Goal: Ask a question: Seek information or help from site administrators or community

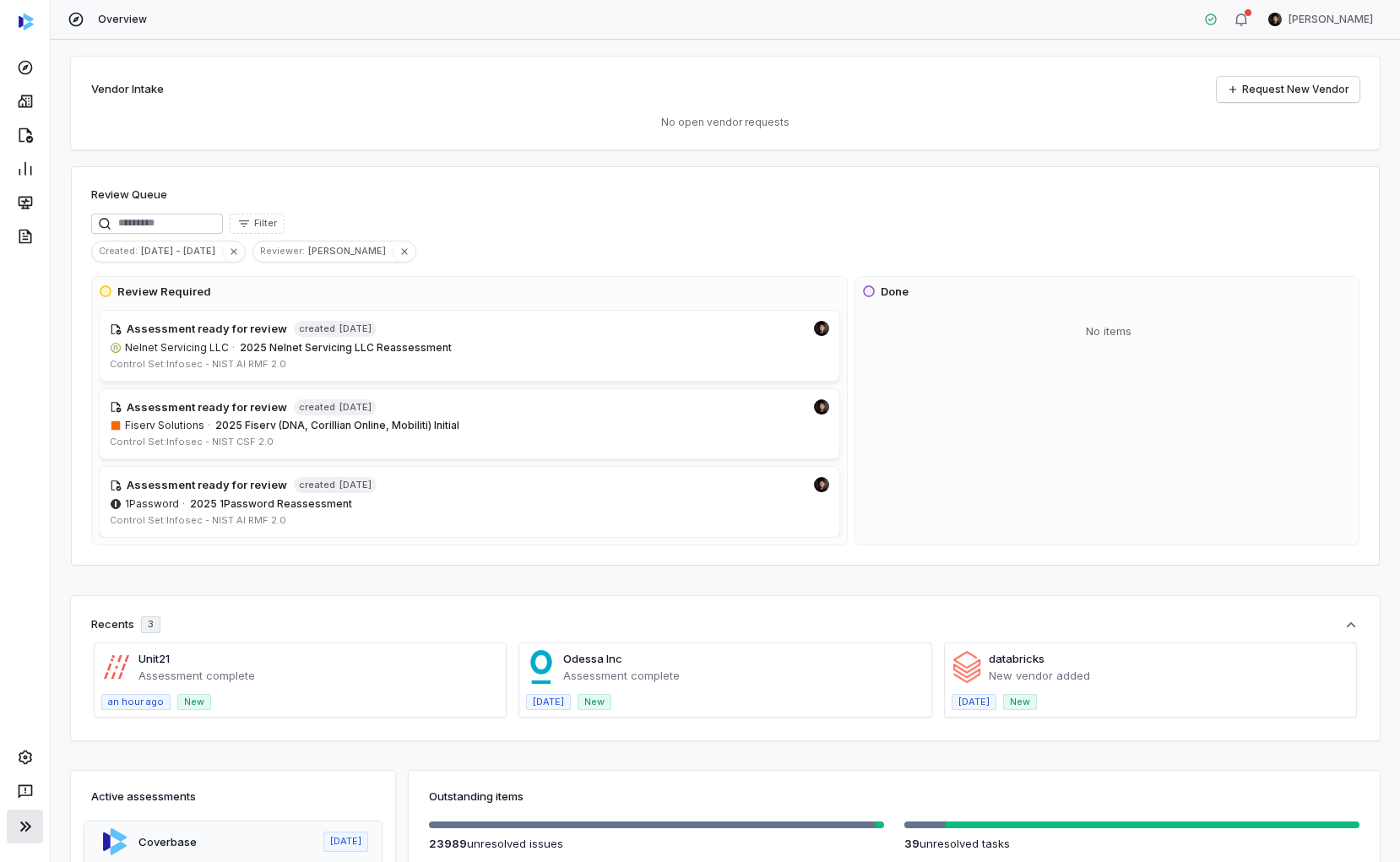
click at [24, 710] on icon at bounding box center [25, 826] width 20 height 20
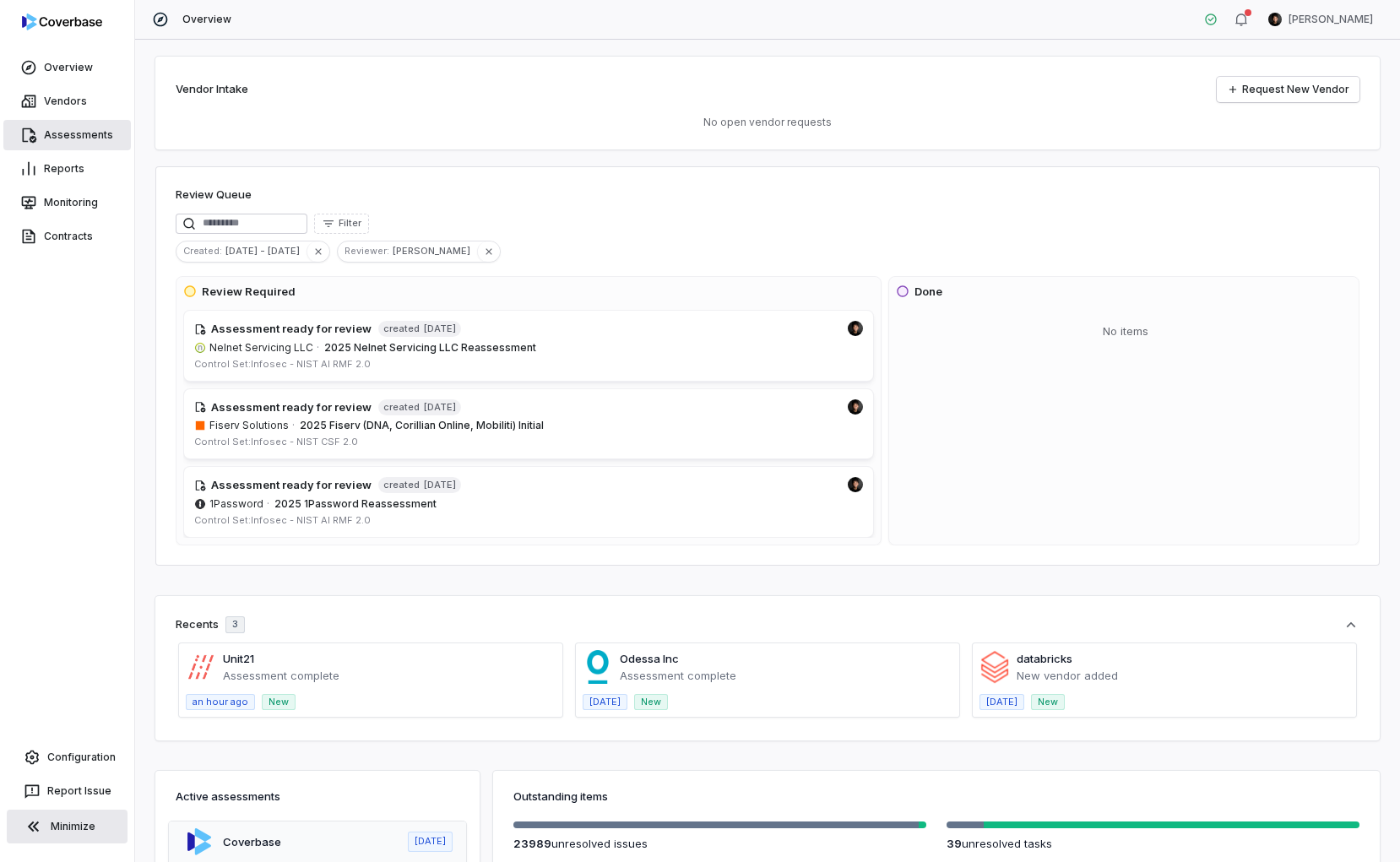
click at [75, 126] on link "Assessments" at bounding box center [67, 135] width 127 height 31
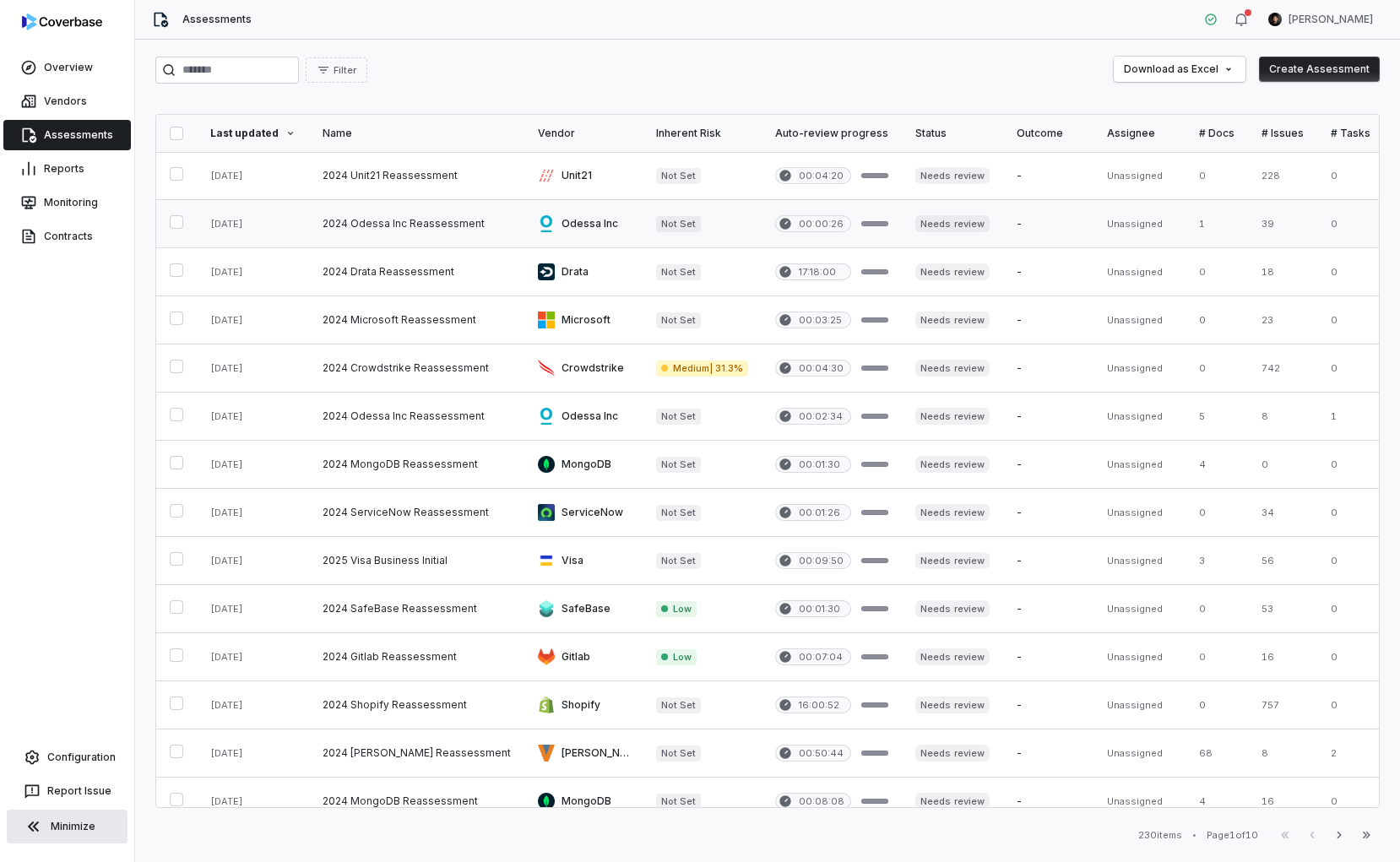
click at [463, 228] on link at bounding box center [416, 224] width 215 height 47
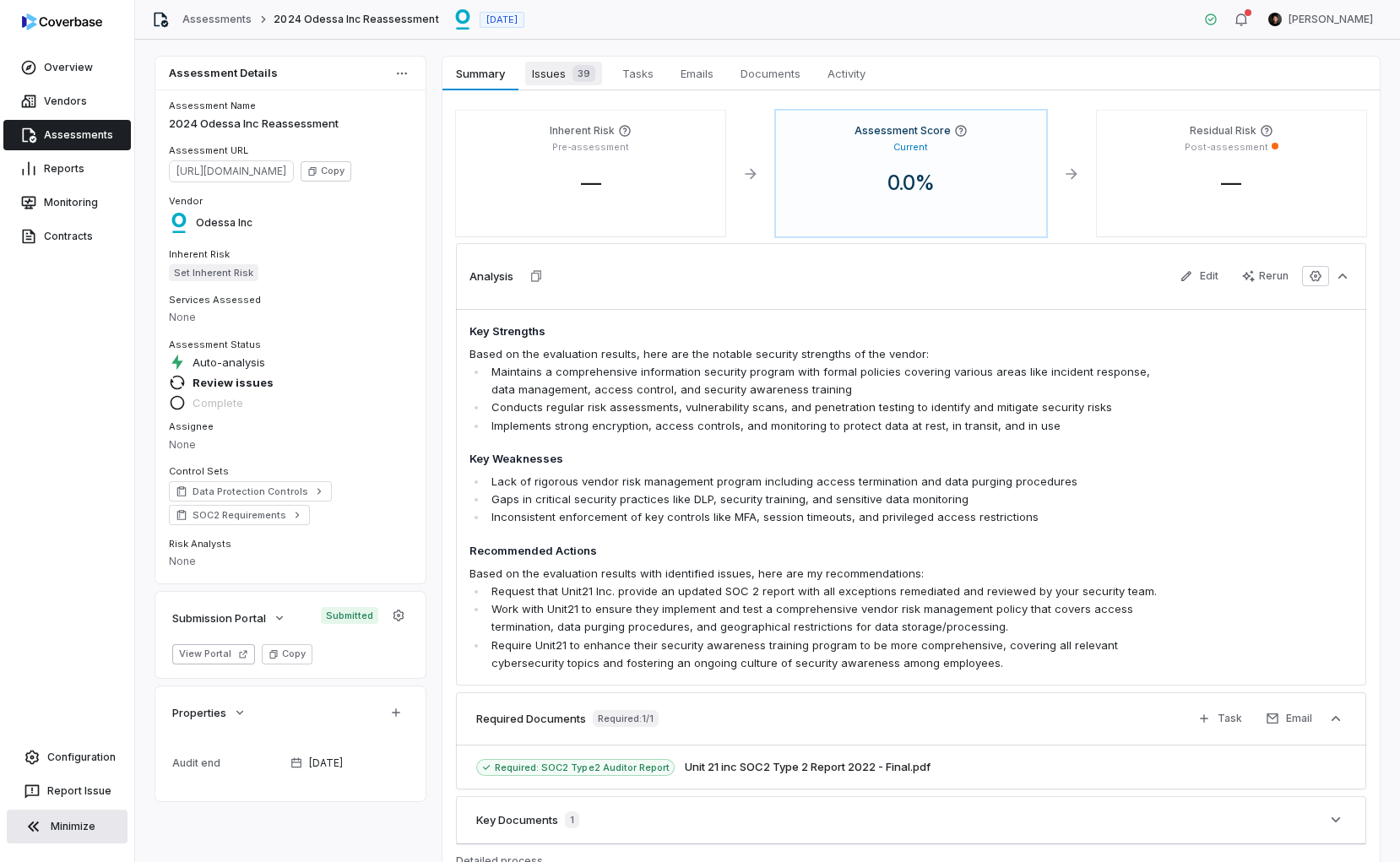
click at [555, 70] on span "Issues 39" at bounding box center [563, 73] width 76 height 24
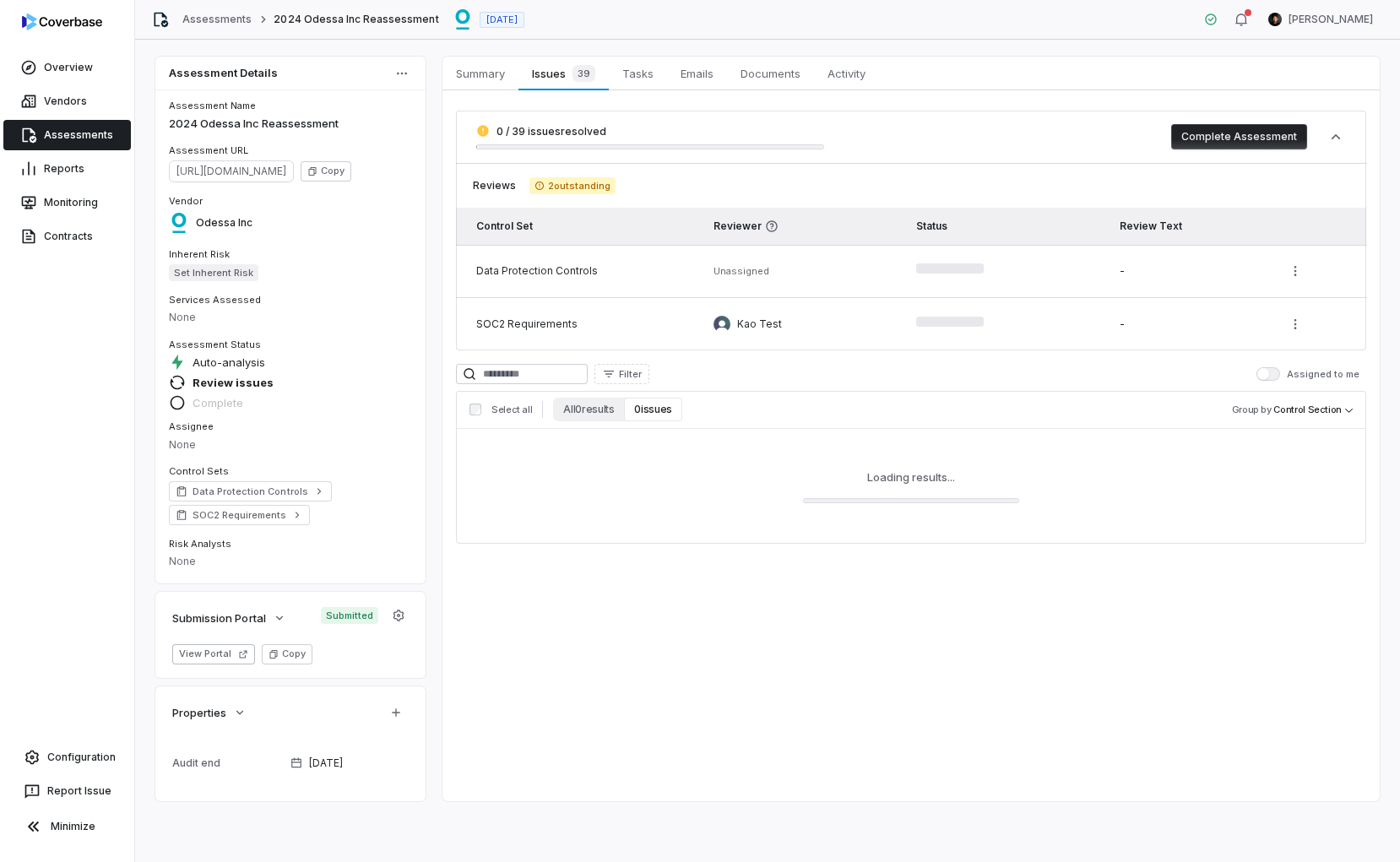
drag, startPoint x: 100, startPoint y: 817, endPoint x: 67, endPoint y: 822, distance: 33.4
click at [93, 710] on button "Minimize" at bounding box center [67, 826] width 120 height 33
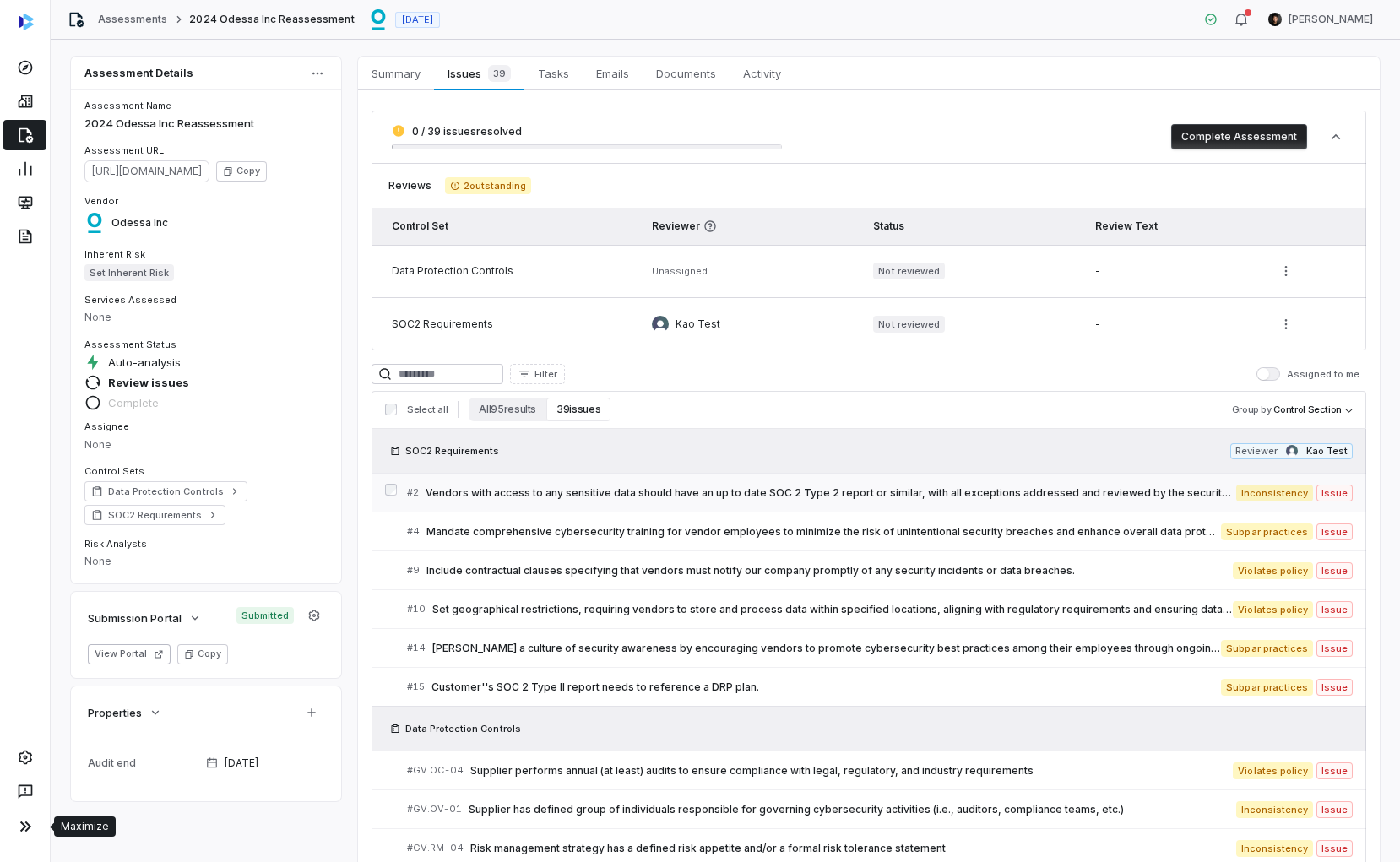
click at [906, 492] on span "Vendors with access to any sensitive data should have an up to date SOC 2 Type …" at bounding box center [831, 492] width 811 height 13
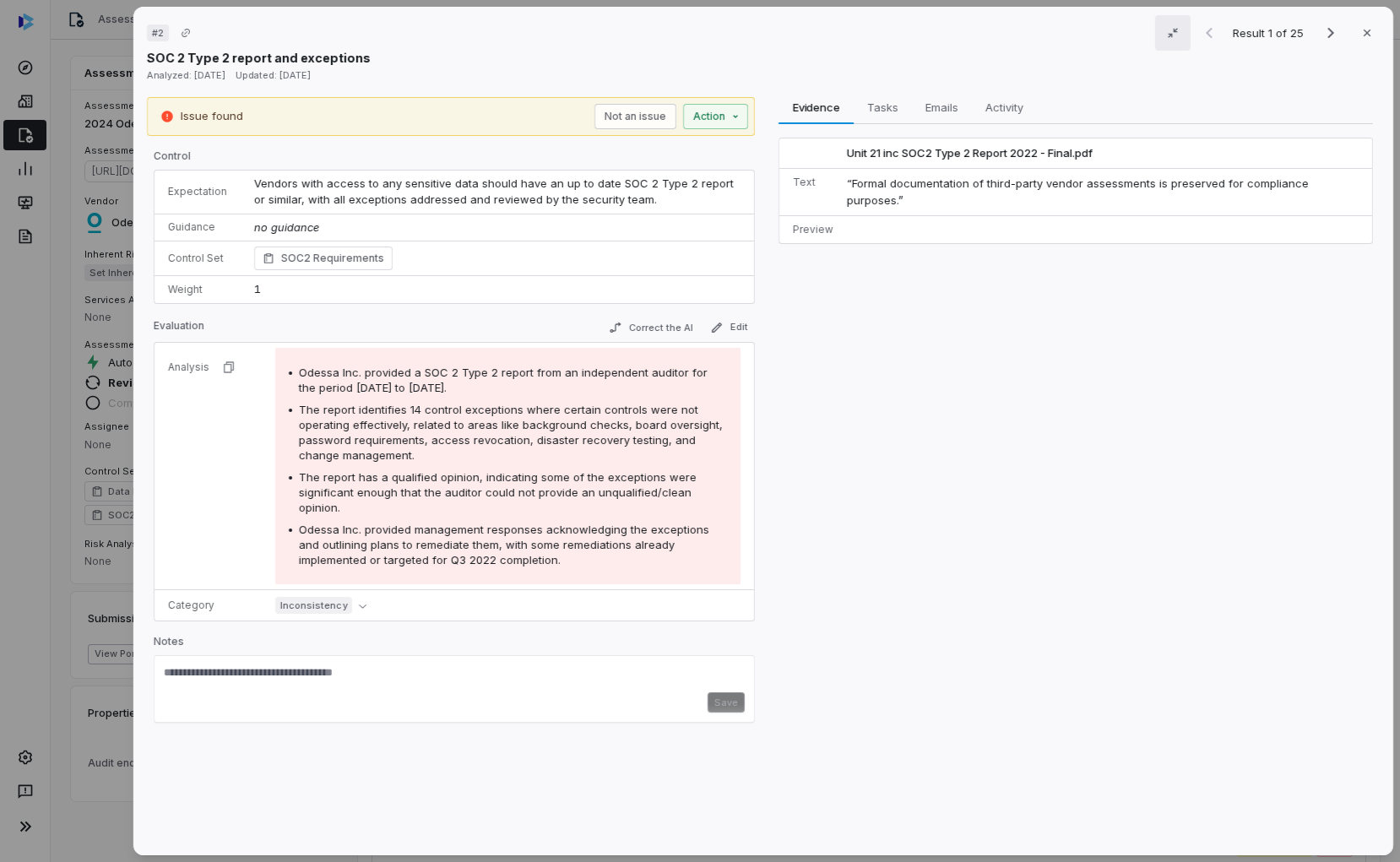
click at [1063, 32] on icon "button" at bounding box center [1173, 32] width 13 height 13
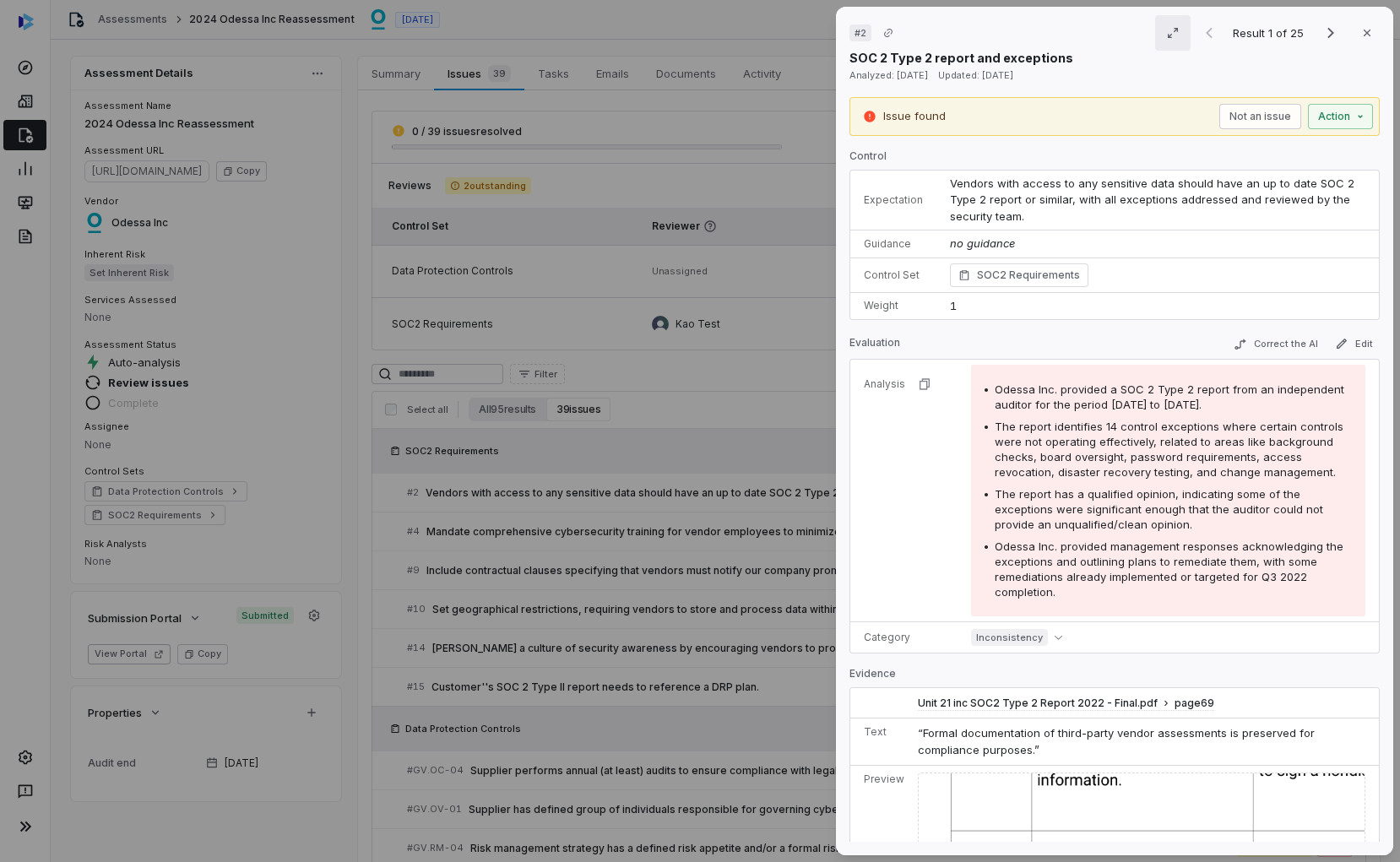
click at [1063, 32] on icon "button" at bounding box center [1173, 32] width 13 height 13
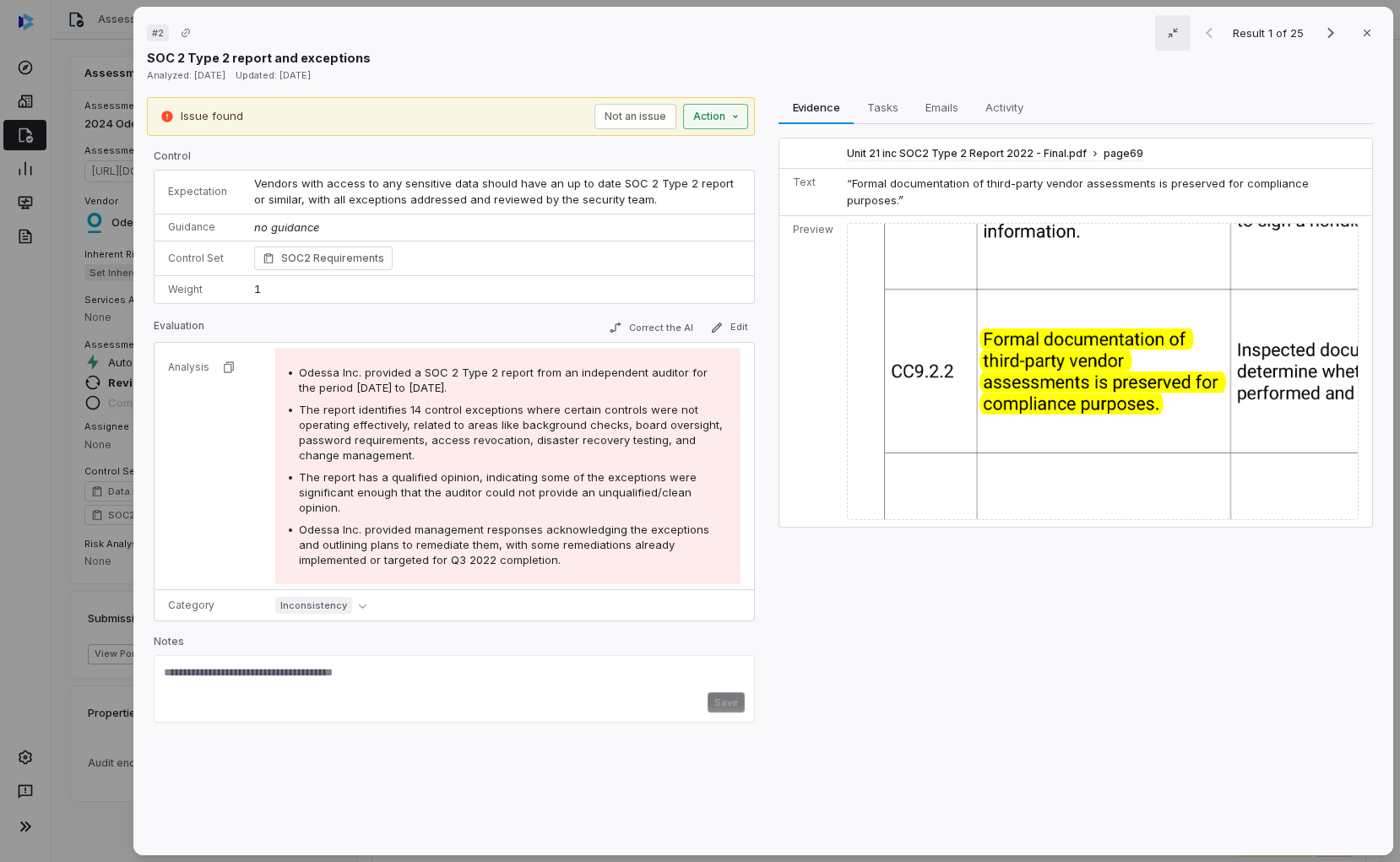
click at [729, 122] on div "# 2 Result 1 of 25 Close SOC 2 Type 2 report and exceptions Analyzed: 10 months…" at bounding box center [700, 431] width 1400 height 862
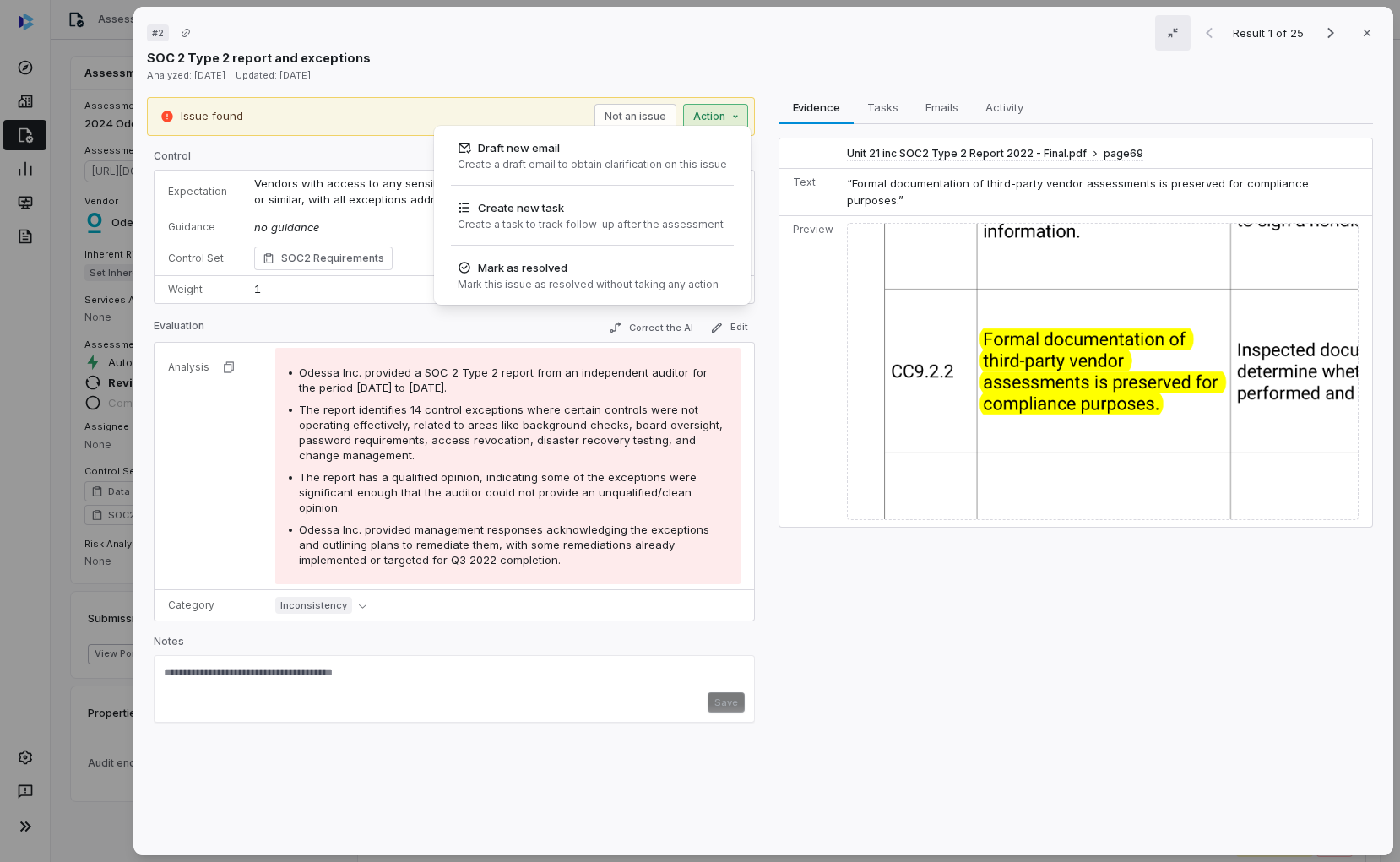
click at [723, 56] on div "# 2 Result 1 of 25 Close SOC 2 Type 2 report and exceptions Analyzed: 10 months…" at bounding box center [700, 431] width 1400 height 862
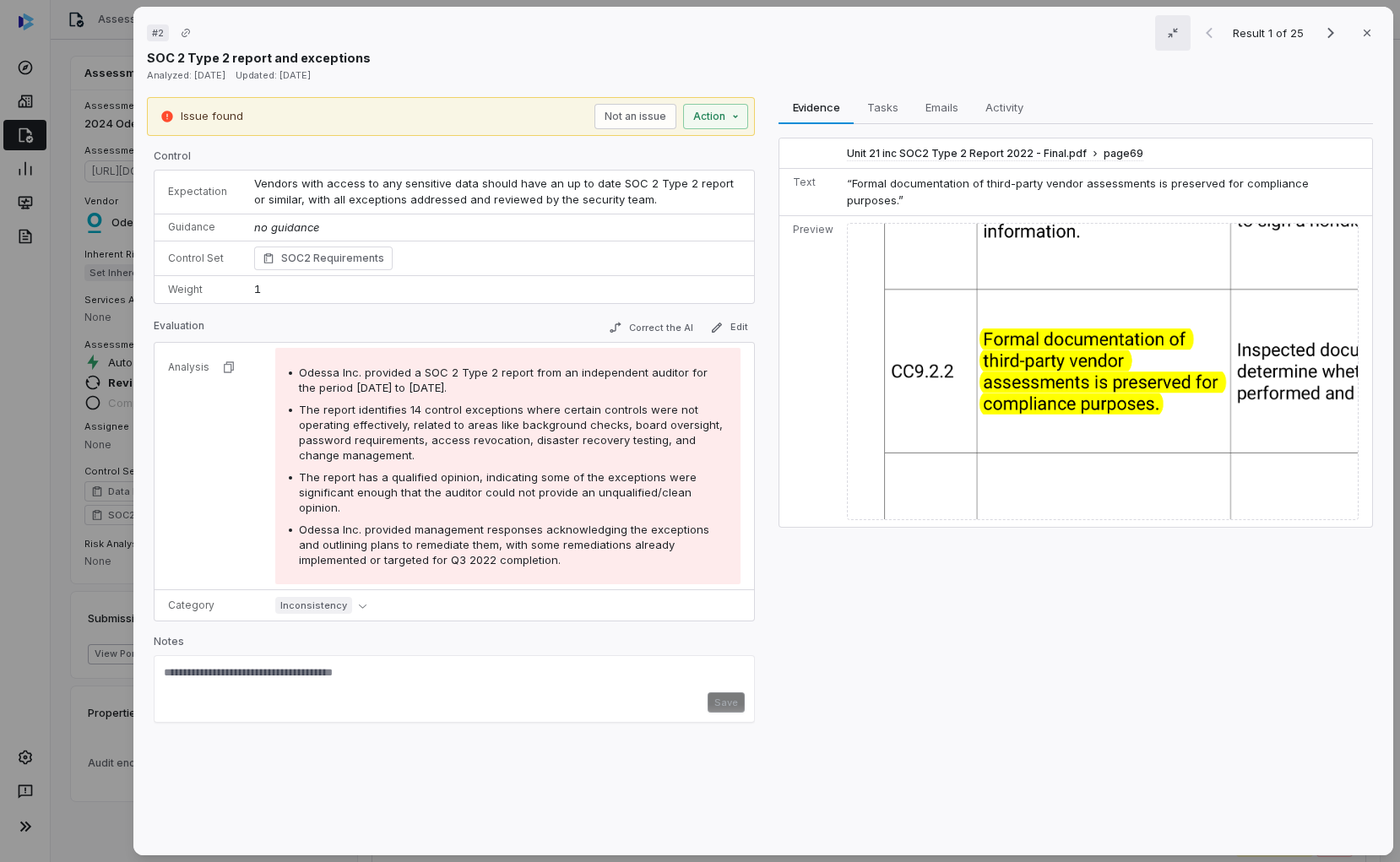
click at [741, 129] on div "Issue found Not an issue Action" at bounding box center [451, 117] width 608 height 39
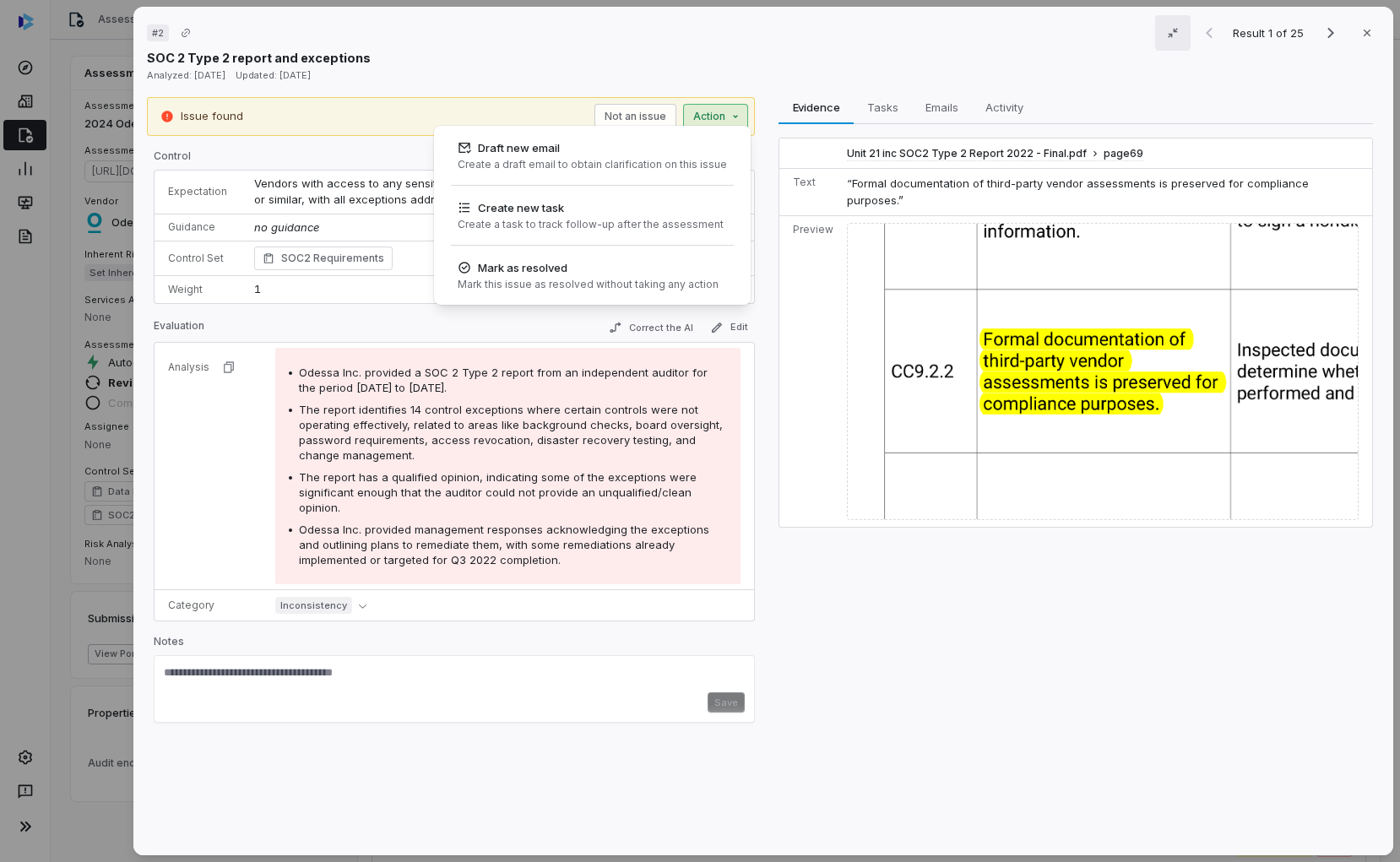
click at [733, 117] on div "# 2 Result 1 of 25 Close SOC 2 Type 2 report and exceptions Analyzed: 10 months…" at bounding box center [700, 431] width 1400 height 862
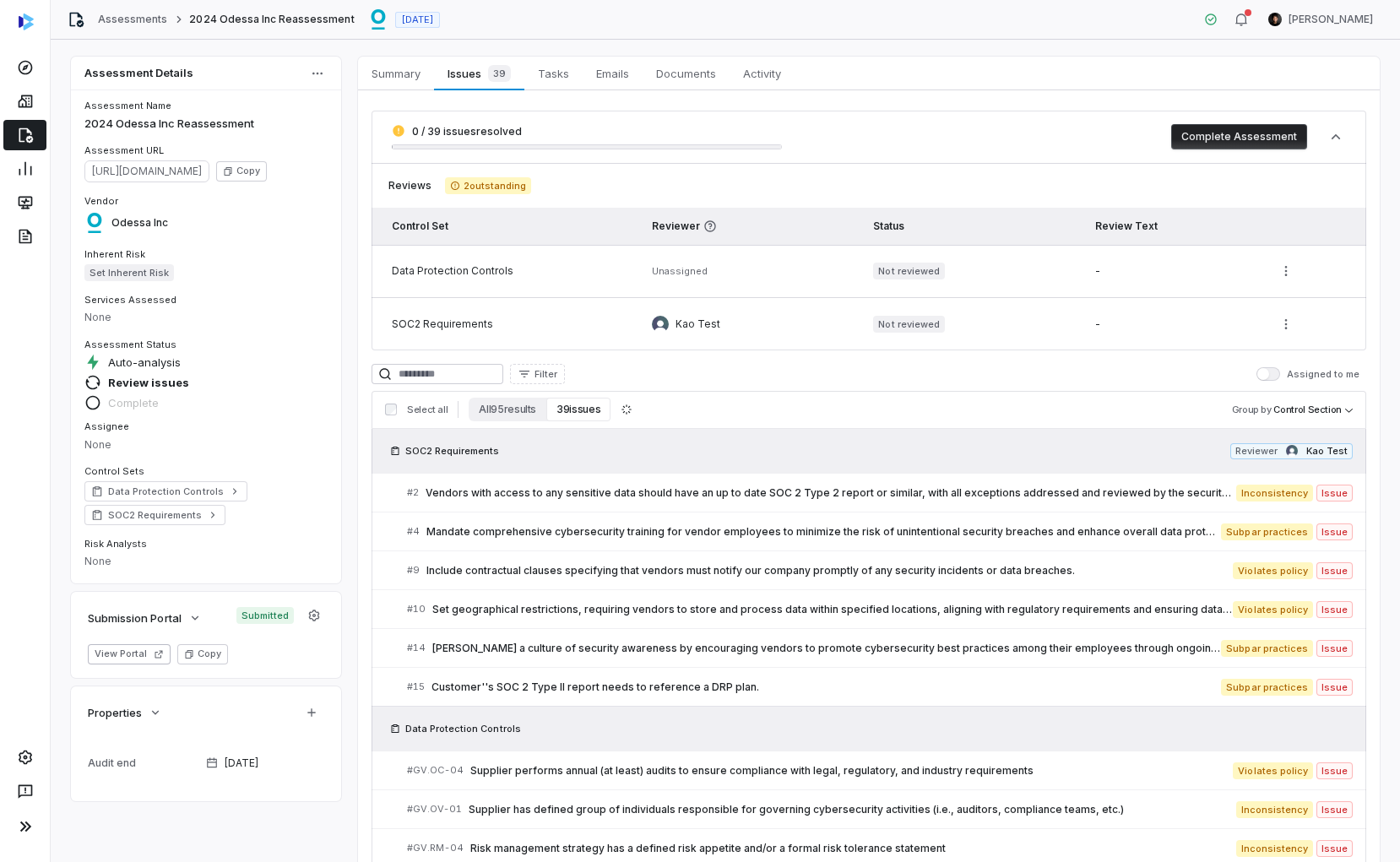
click at [51, 101] on div "Assessment Details Assessment Name 2024 Odessa Inc Reassessment Assessment URL …" at bounding box center [725, 450] width 1349 height 822
click at [38, 103] on link at bounding box center [25, 101] width 43 height 31
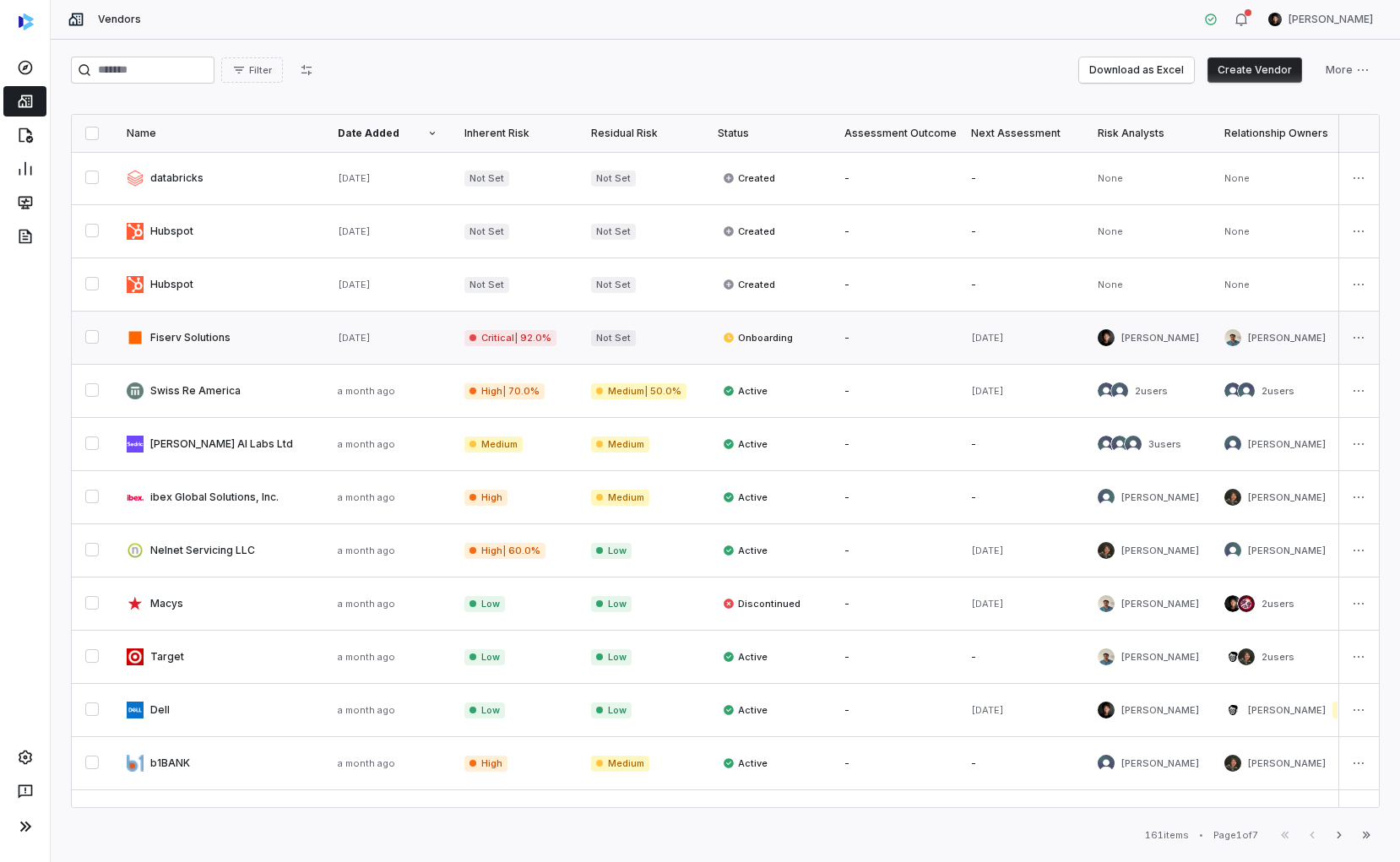
click at [211, 337] on link at bounding box center [219, 338] width 211 height 53
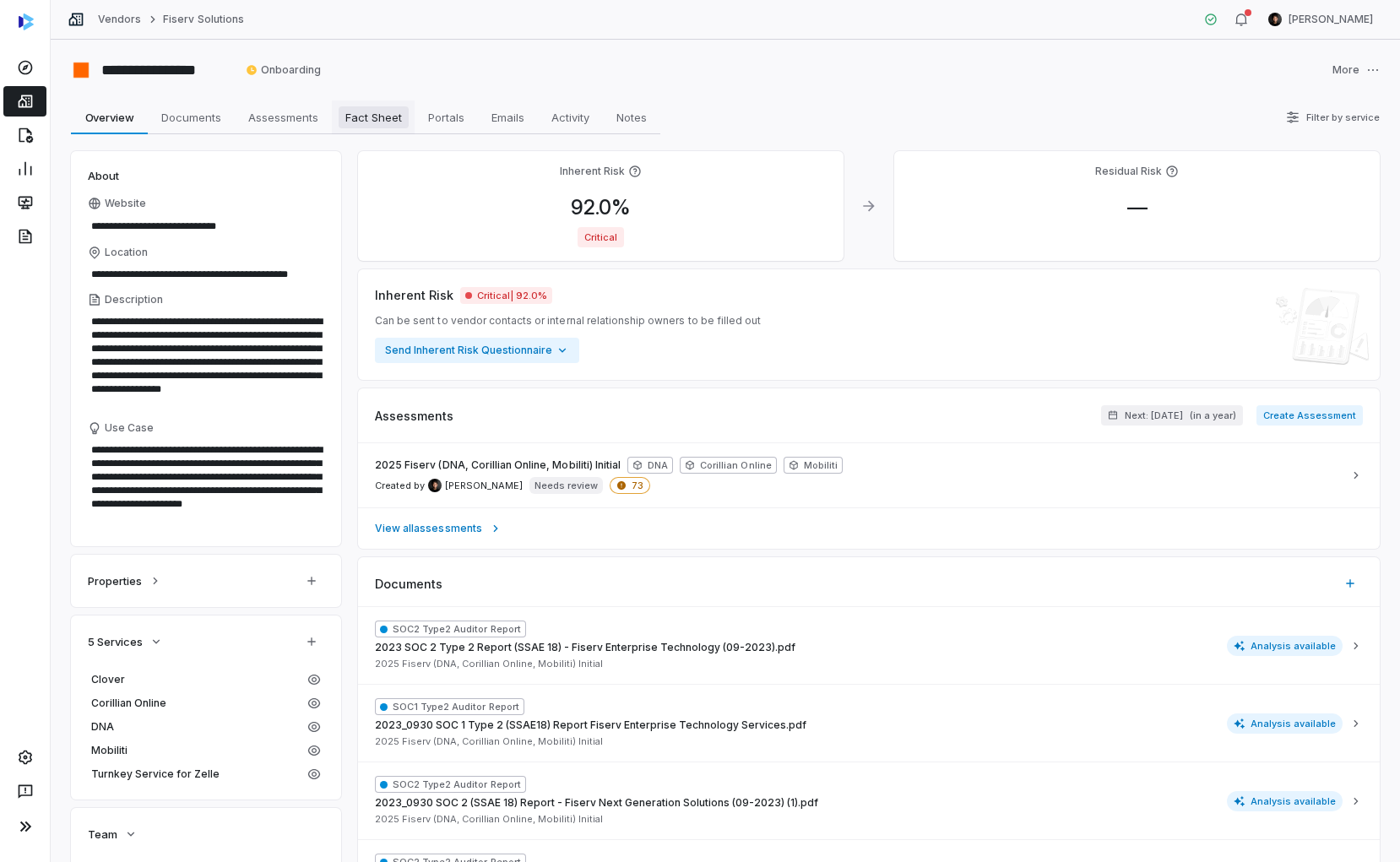
click at [357, 121] on span "Fact Sheet" at bounding box center [374, 117] width 70 height 22
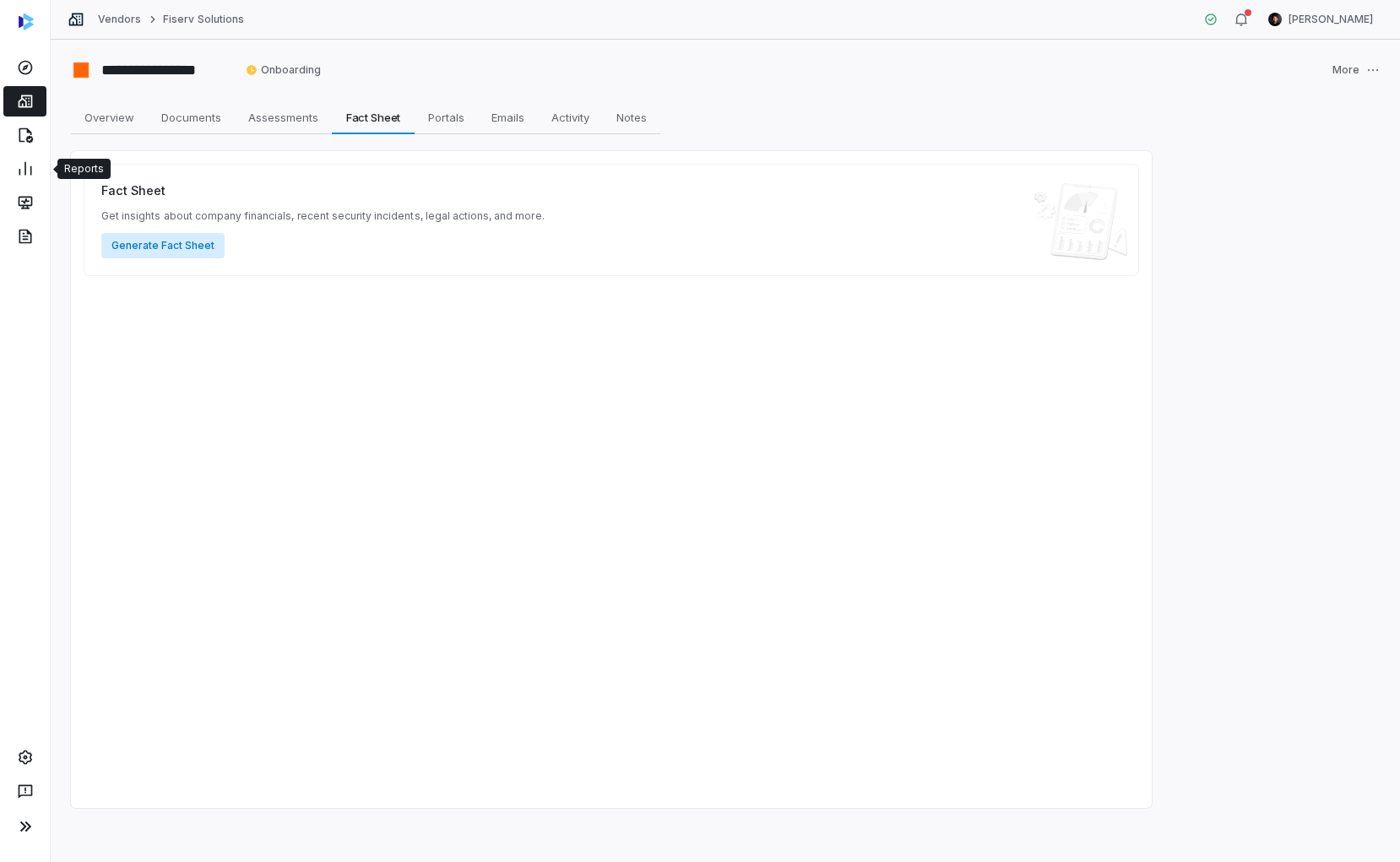
click at [182, 251] on button "Generate Fact Sheet" at bounding box center [162, 245] width 123 height 25
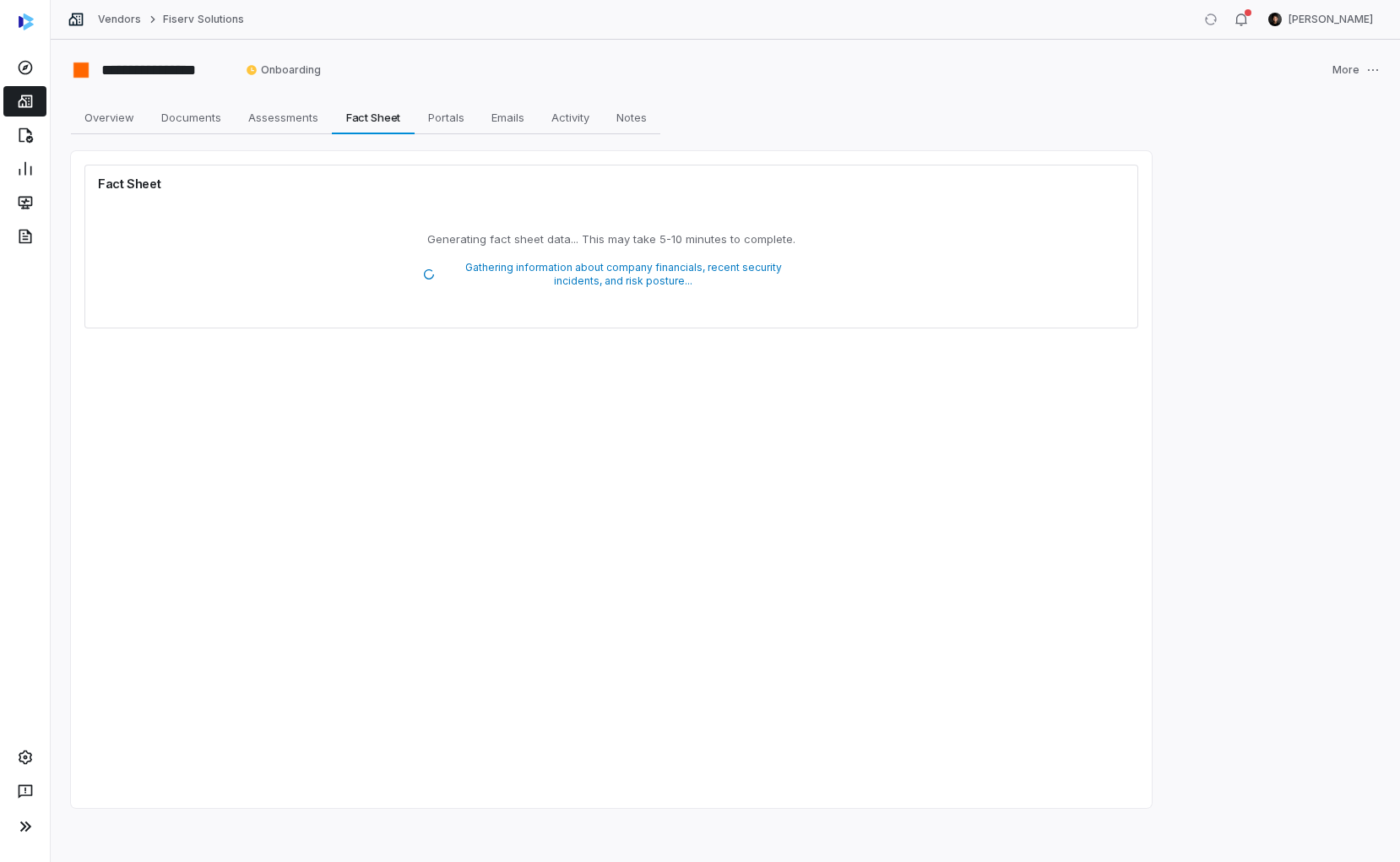
click at [21, 106] on icon at bounding box center [25, 102] width 14 height 12
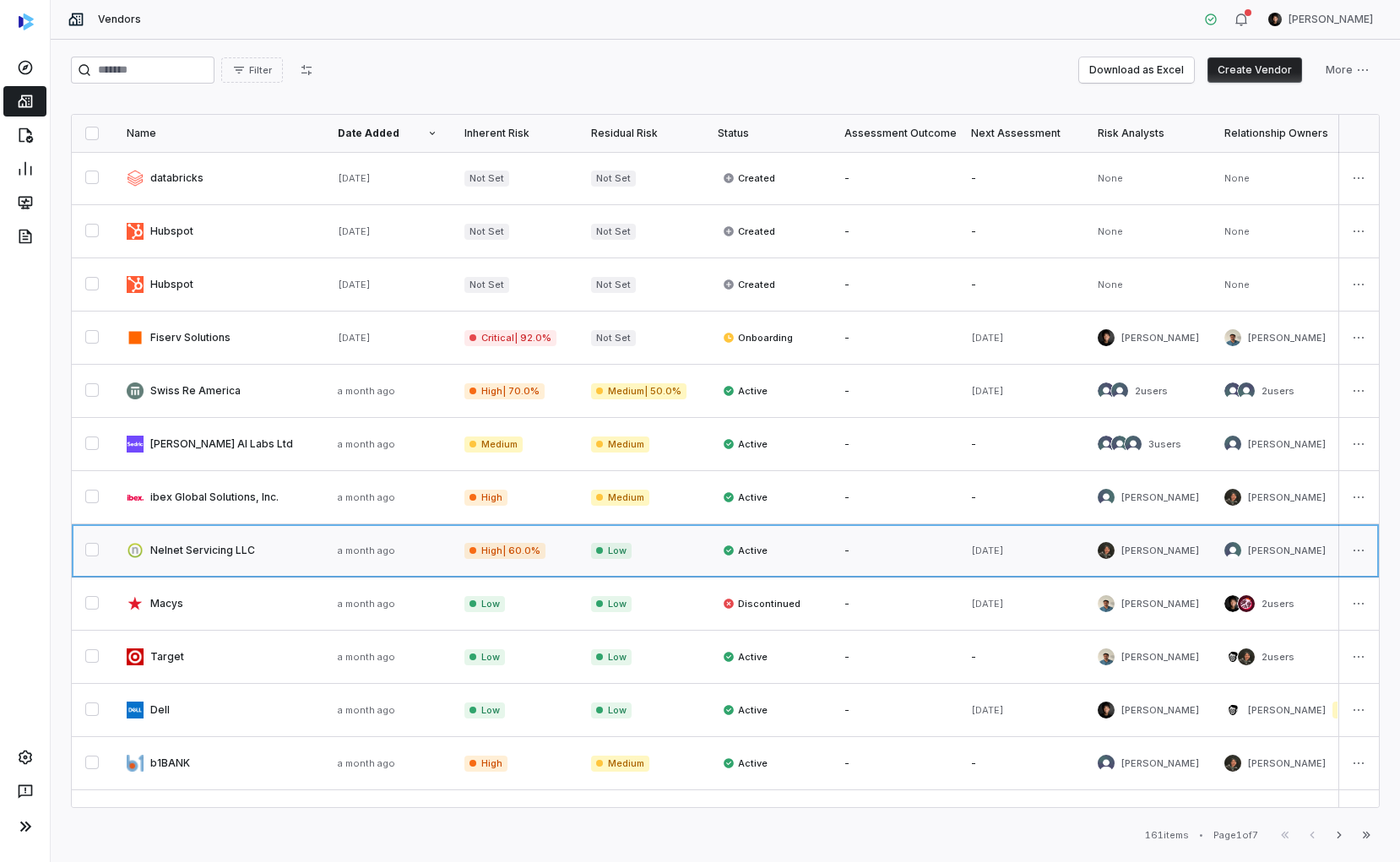
click at [247, 547] on link at bounding box center [219, 550] width 211 height 53
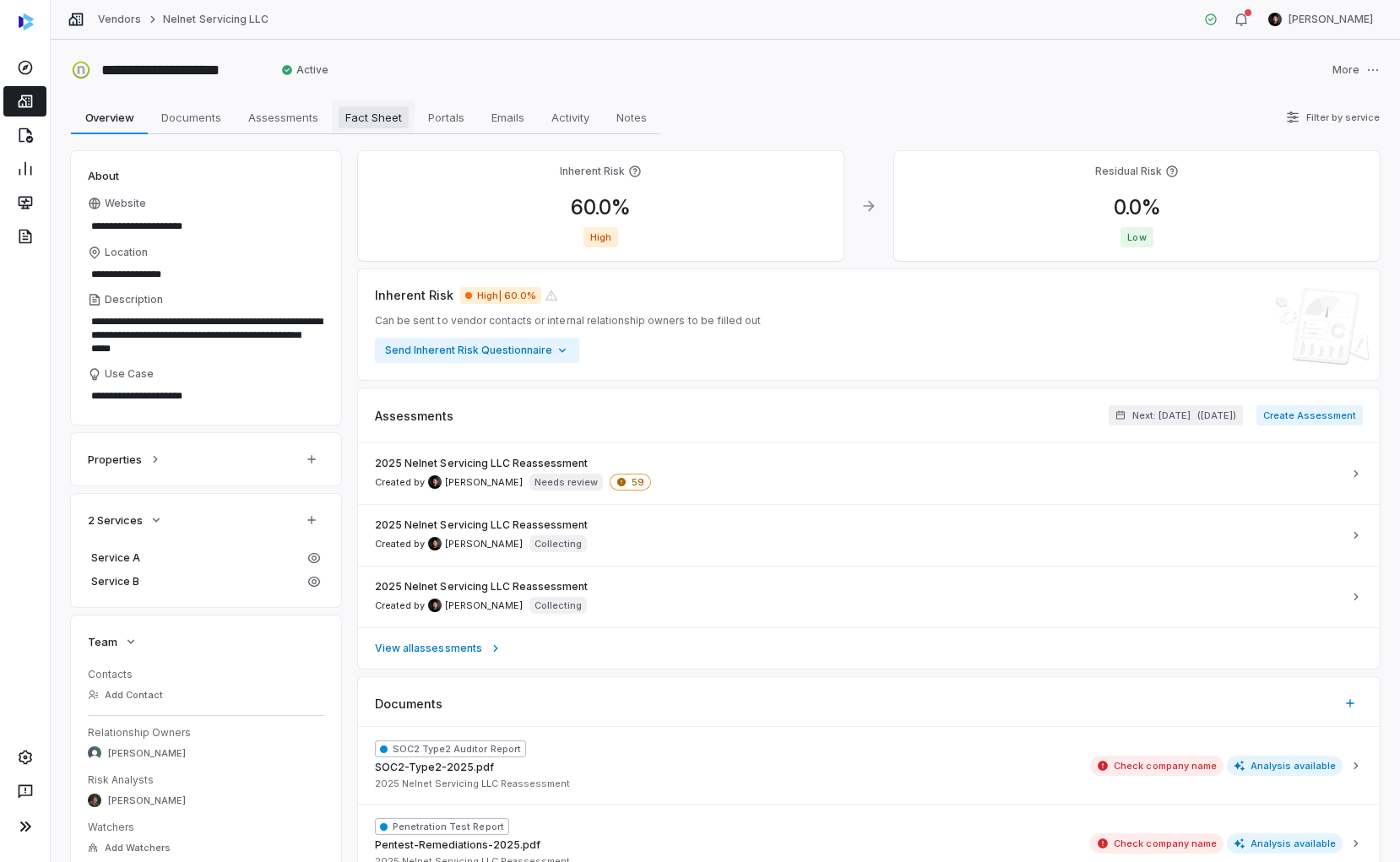
click at [342, 116] on span "Fact Sheet" at bounding box center [374, 117] width 70 height 22
type textarea "*"
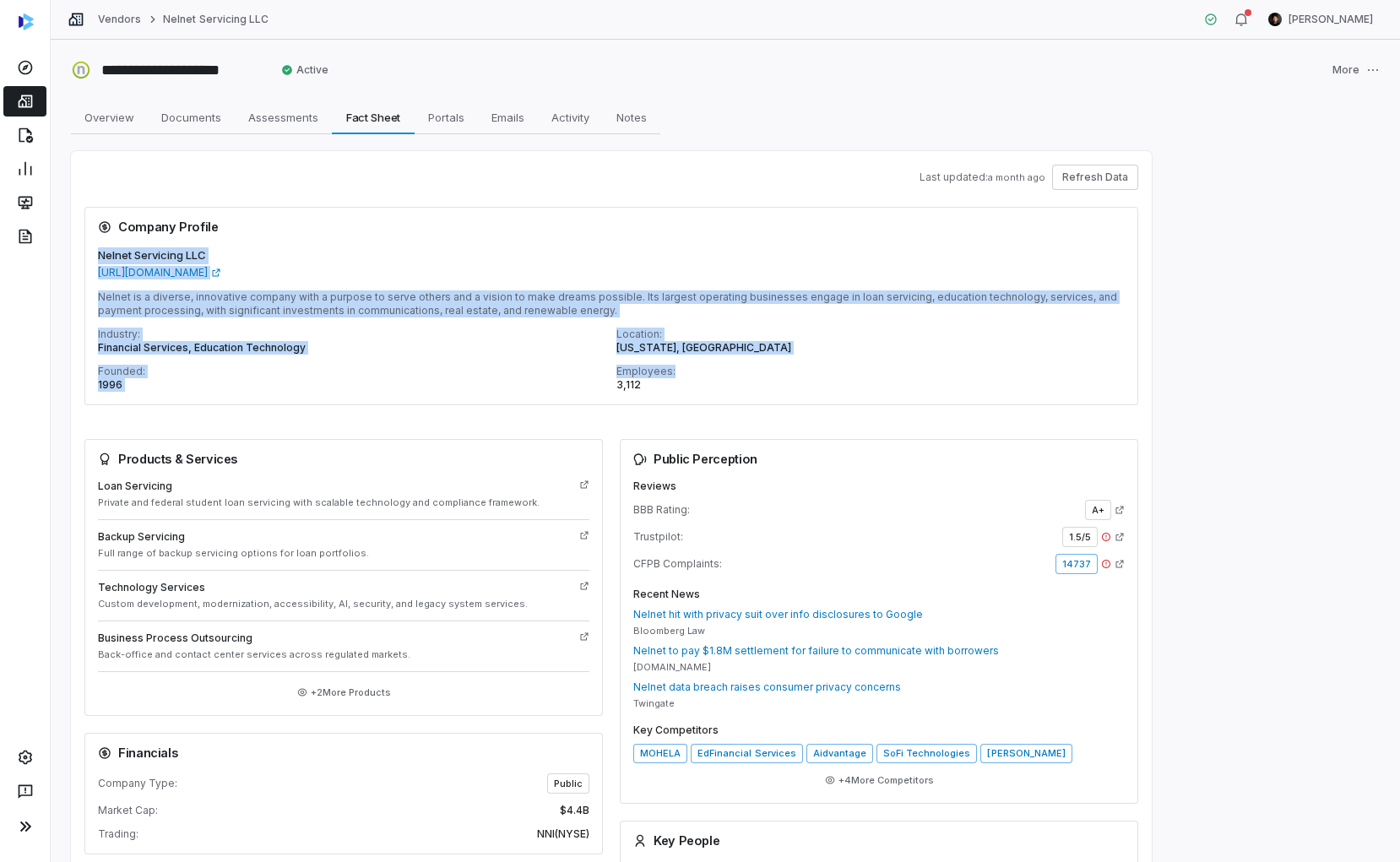
drag, startPoint x: 100, startPoint y: 249, endPoint x: 879, endPoint y: 370, distance: 788.3
click at [872, 370] on div "Nelnet Servicing LLC https://nelnetinc.com/ Nelnet is a diverse, innovative com…" at bounding box center [611, 327] width 1054 height 158
click at [881, 370] on div "Employees: 3,112" at bounding box center [870, 377] width 509 height 27
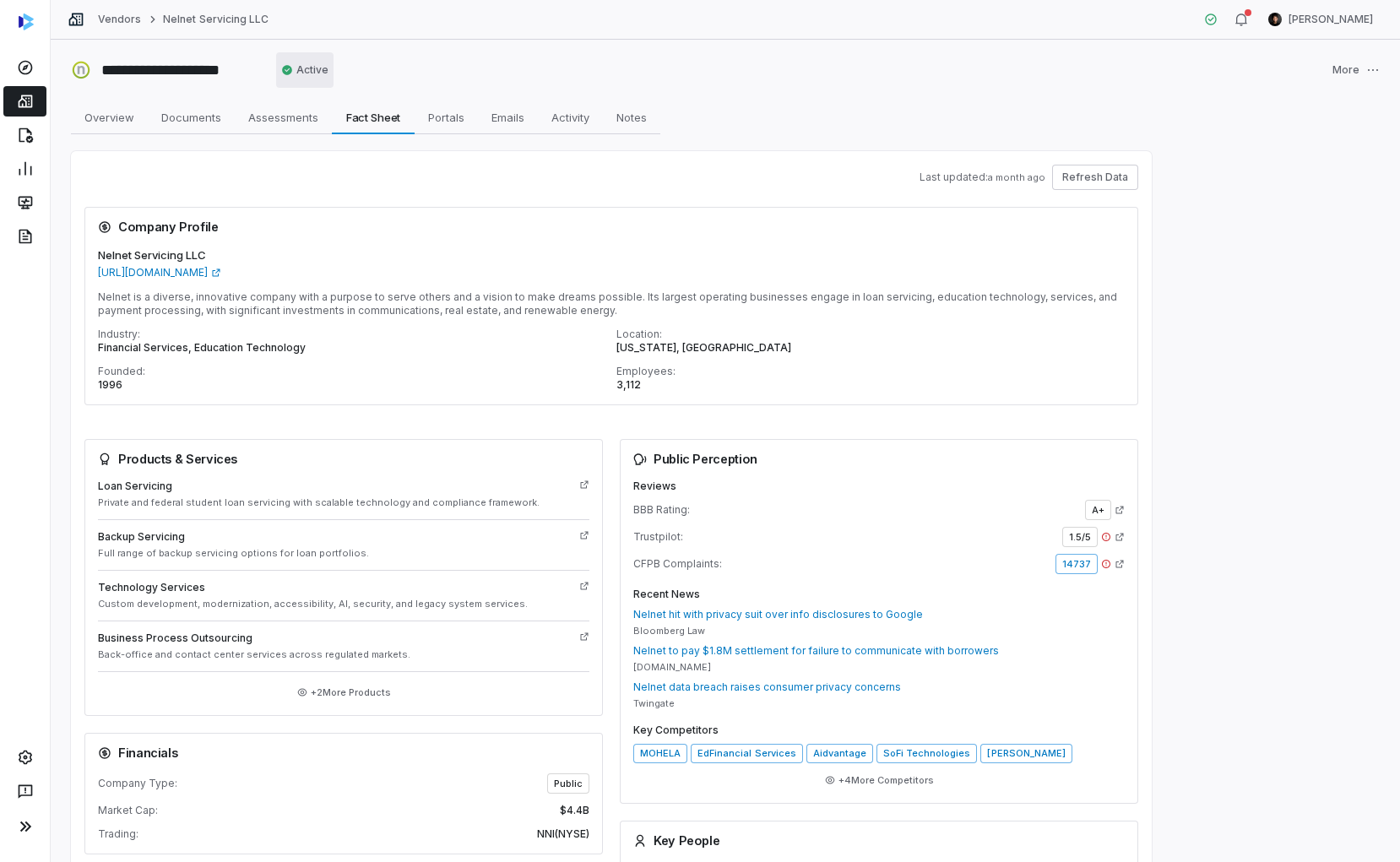
click at [307, 72] on html "**********" at bounding box center [700, 431] width 1400 height 862
click at [459, 33] on html "**********" at bounding box center [700, 431] width 1400 height 862
click at [34, 76] on link at bounding box center [25, 68] width 43 height 31
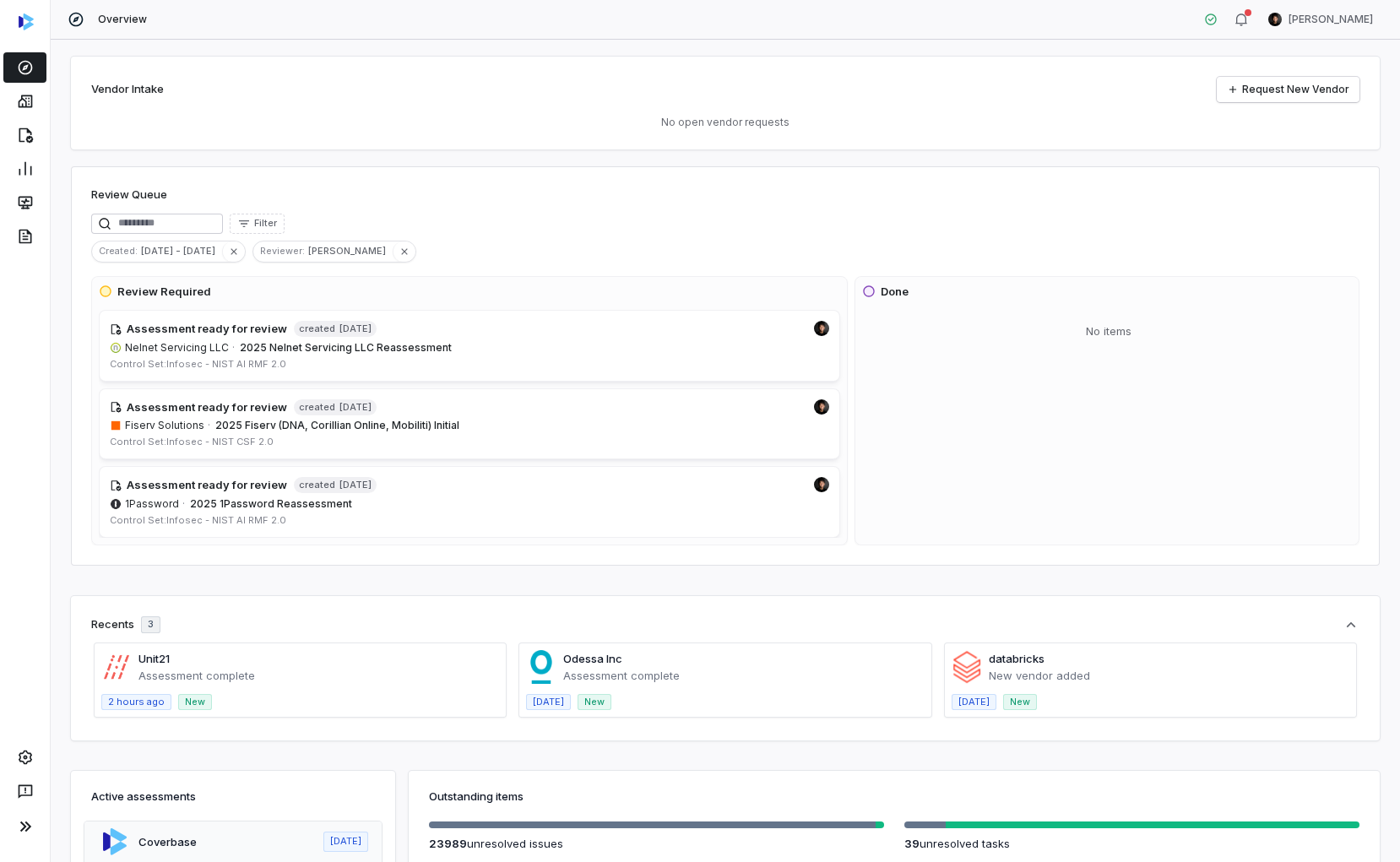
click at [229, 64] on div "Vendor Intake Request New Vendor No open vendor requests" at bounding box center [725, 103] width 1309 height 93
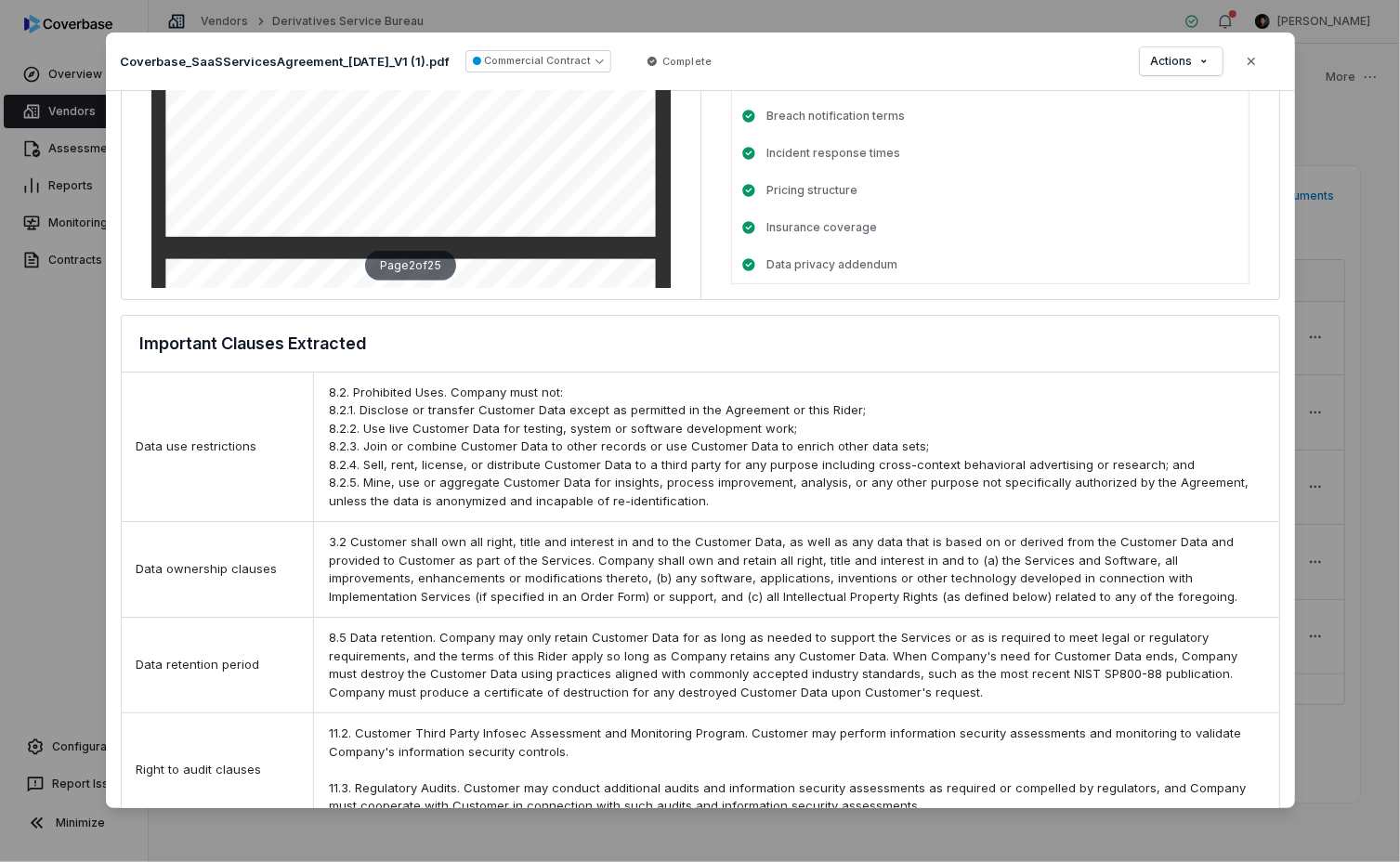
scroll to position [541, 0]
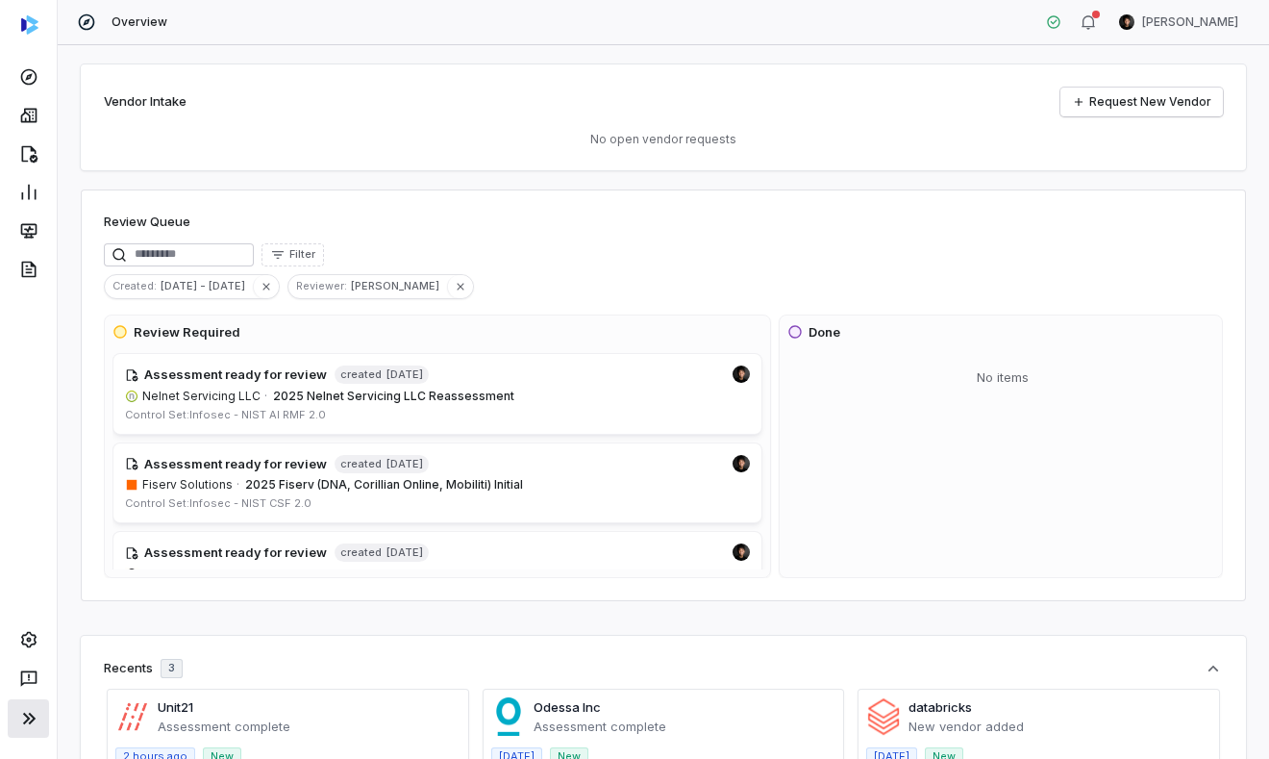
click at [32, 727] on icon at bounding box center [28, 718] width 23 height 23
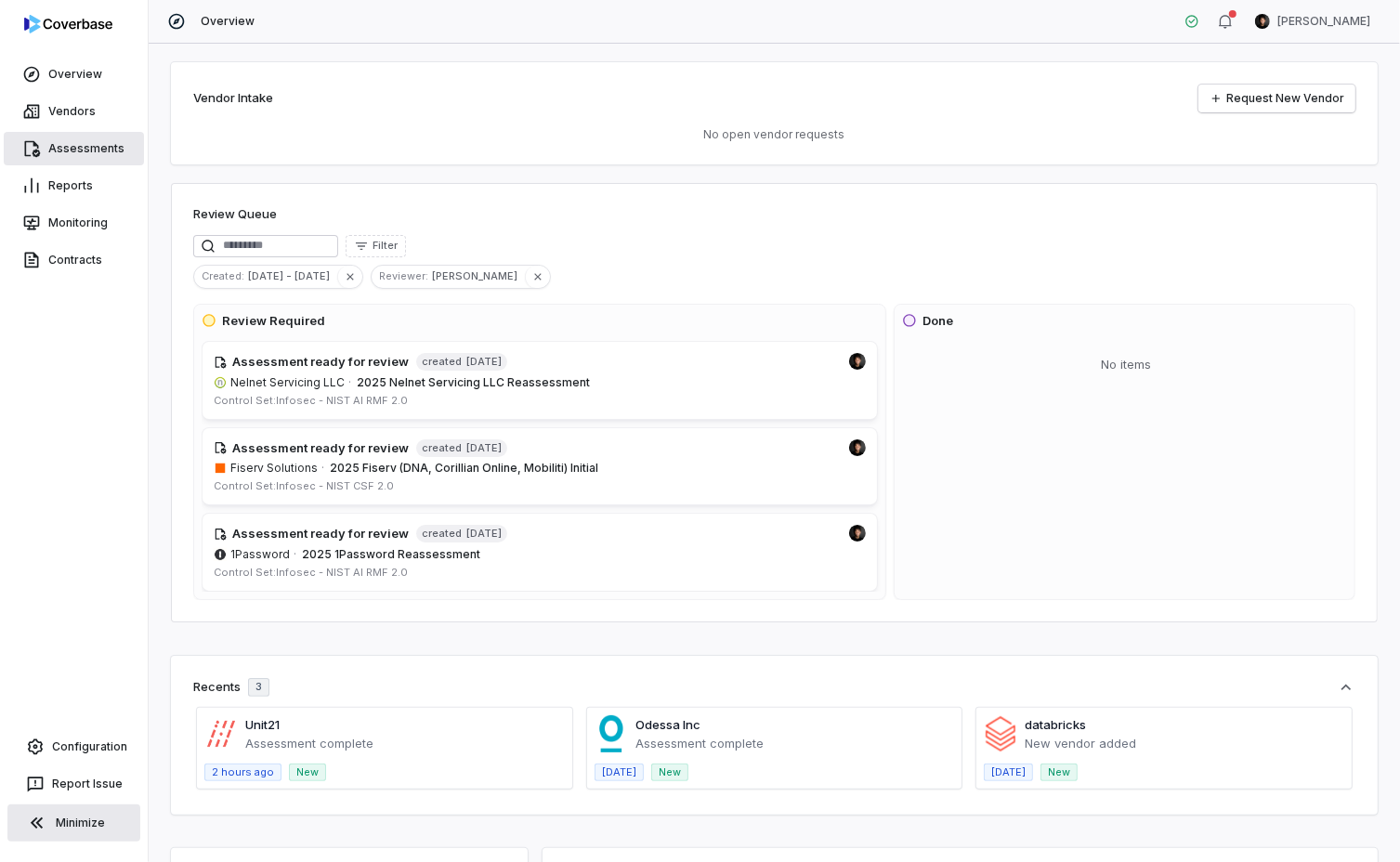
click at [74, 143] on link "Assessments" at bounding box center [73, 149] width 140 height 34
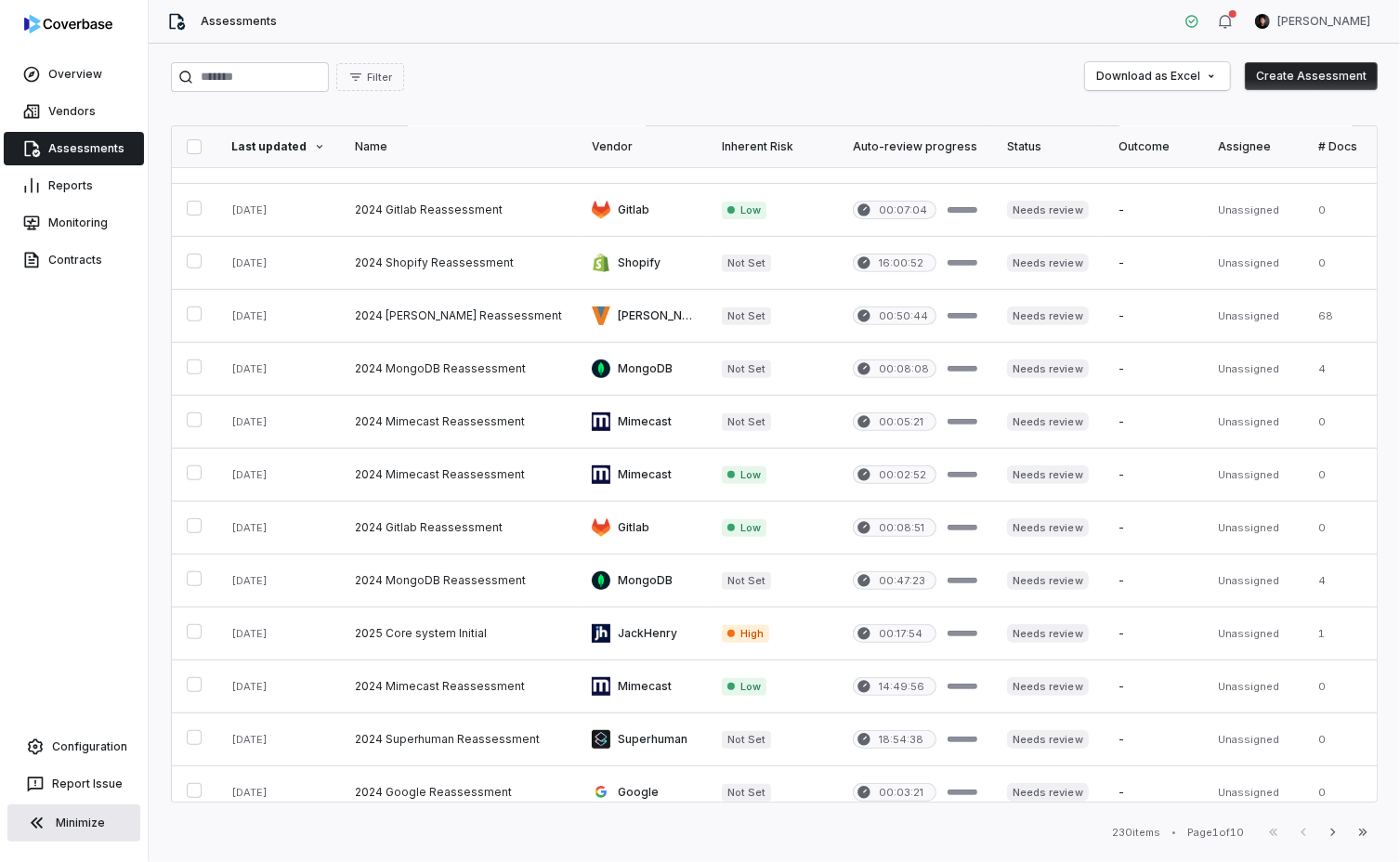
scroll to position [685, 0]
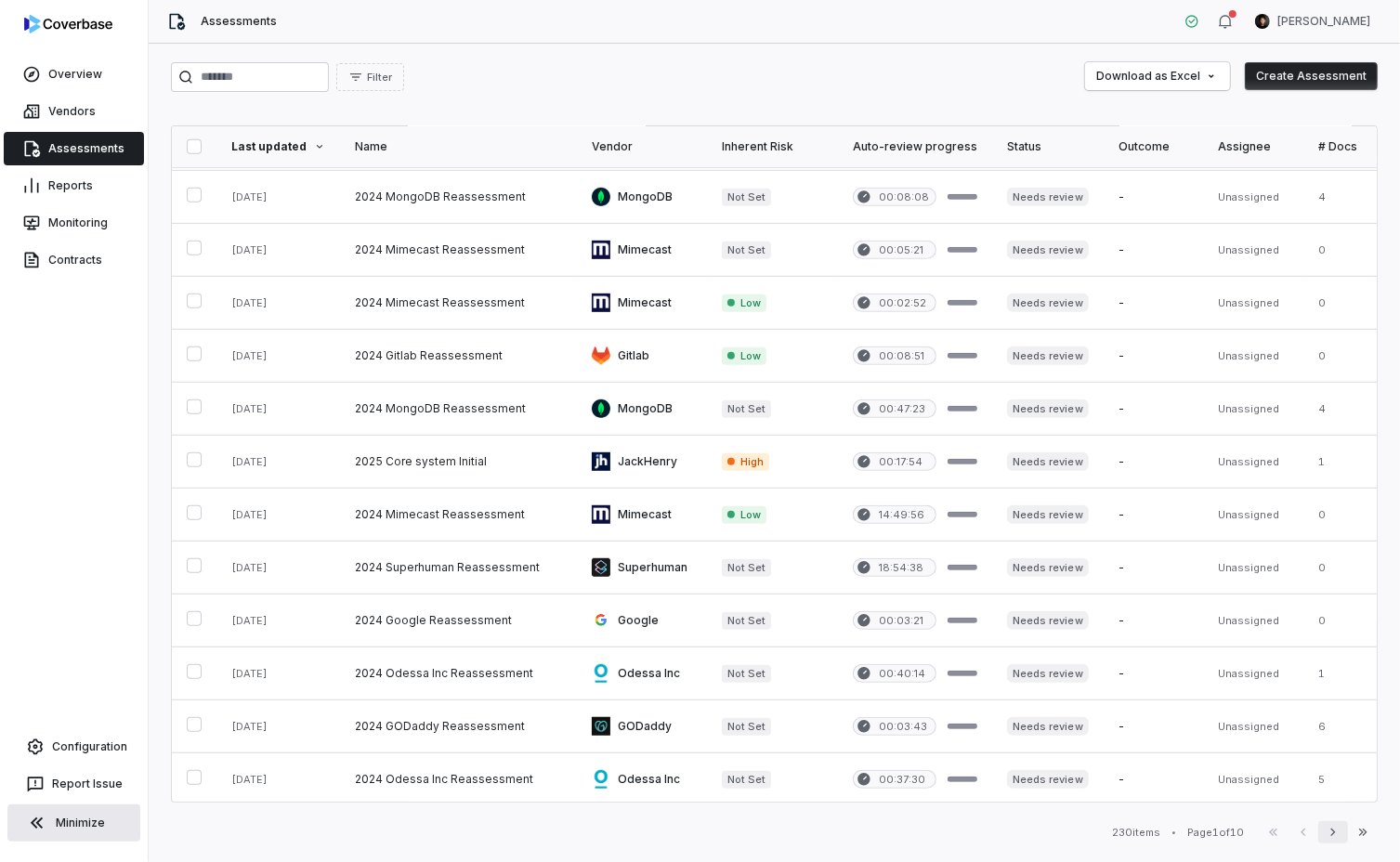
click at [1335, 826] on icon "button" at bounding box center [1332, 832] width 14 height 14
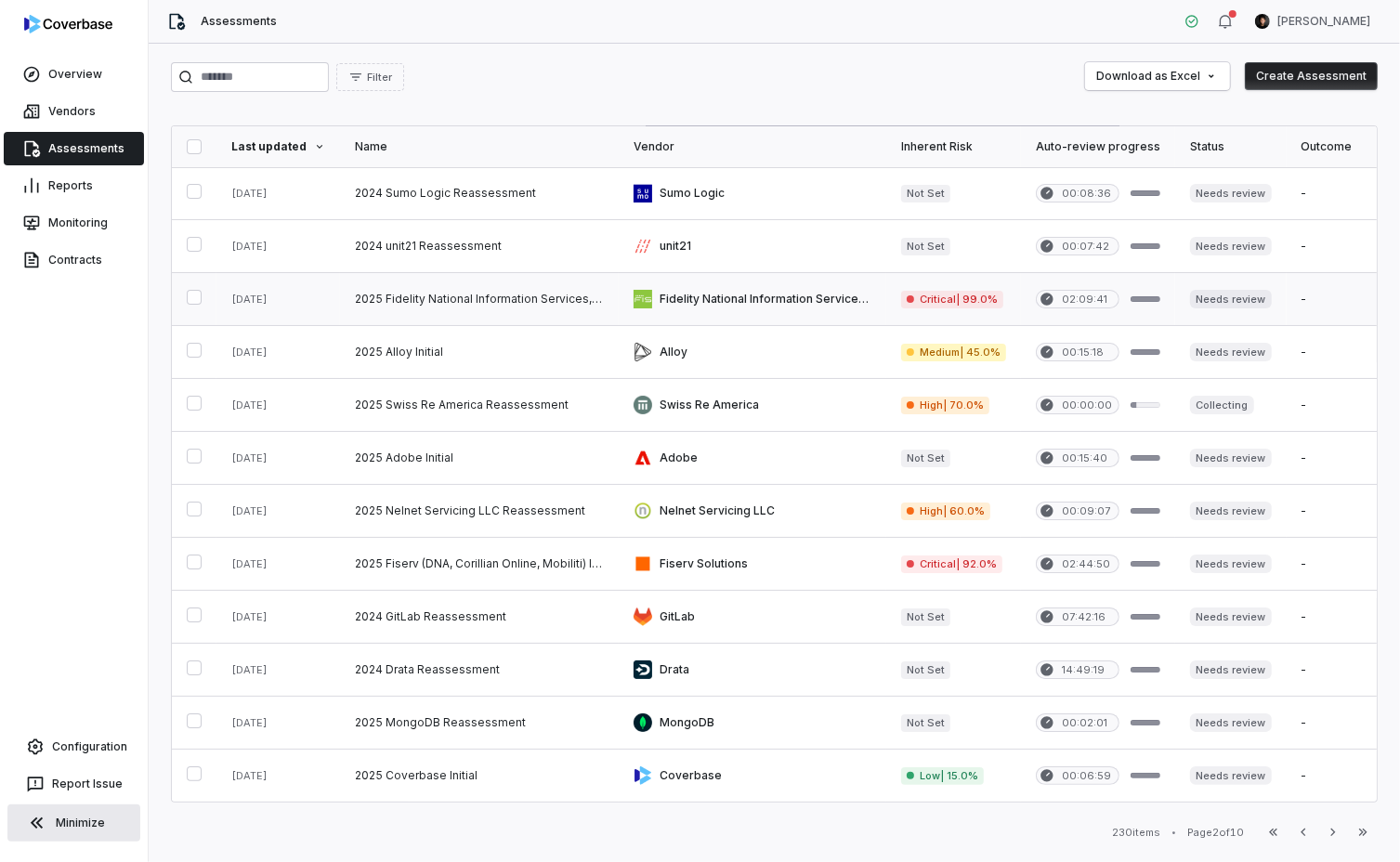
click at [540, 301] on link at bounding box center [479, 300] width 278 height 52
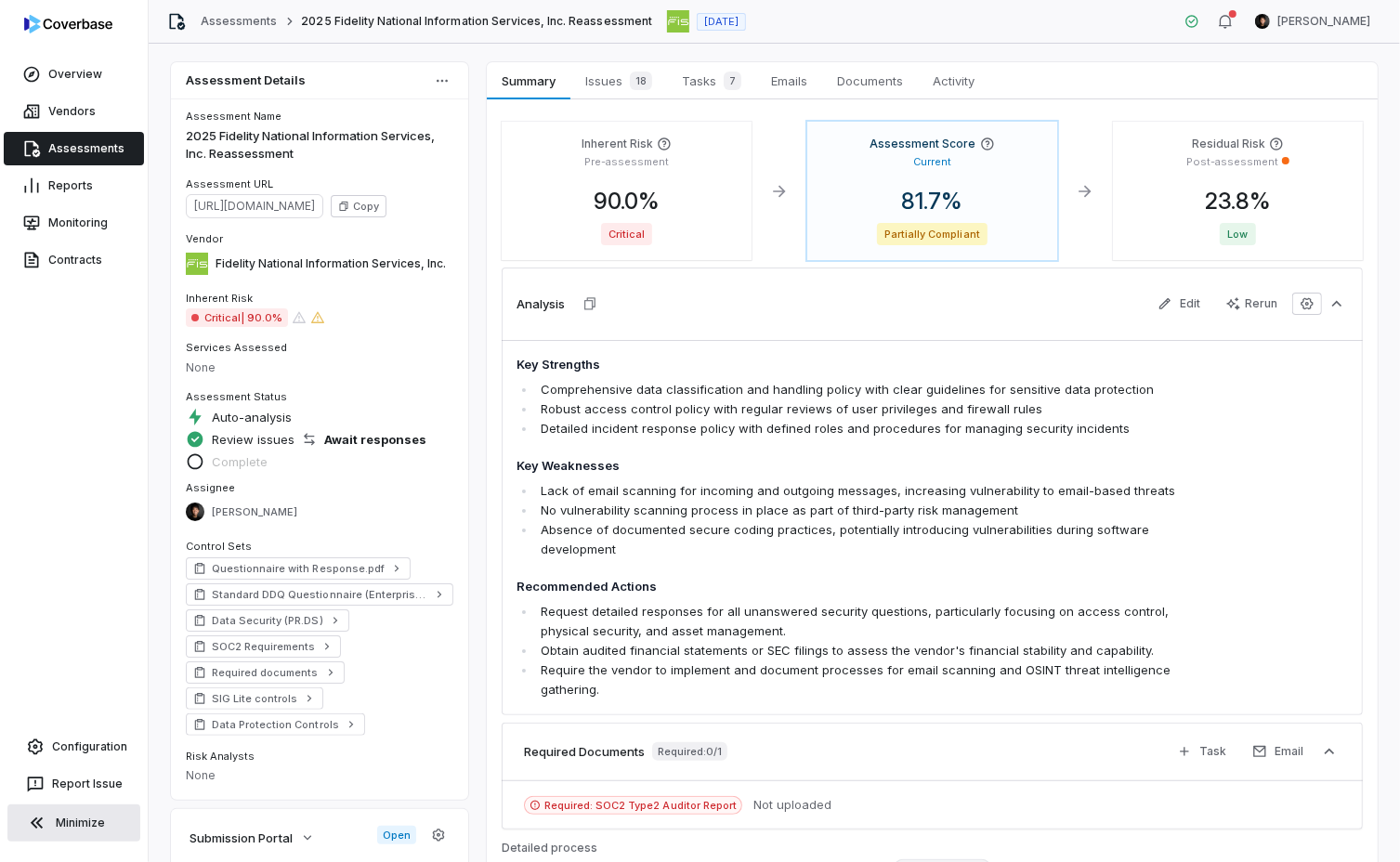
click at [99, 823] on button "Minimize" at bounding box center [73, 823] width 132 height 37
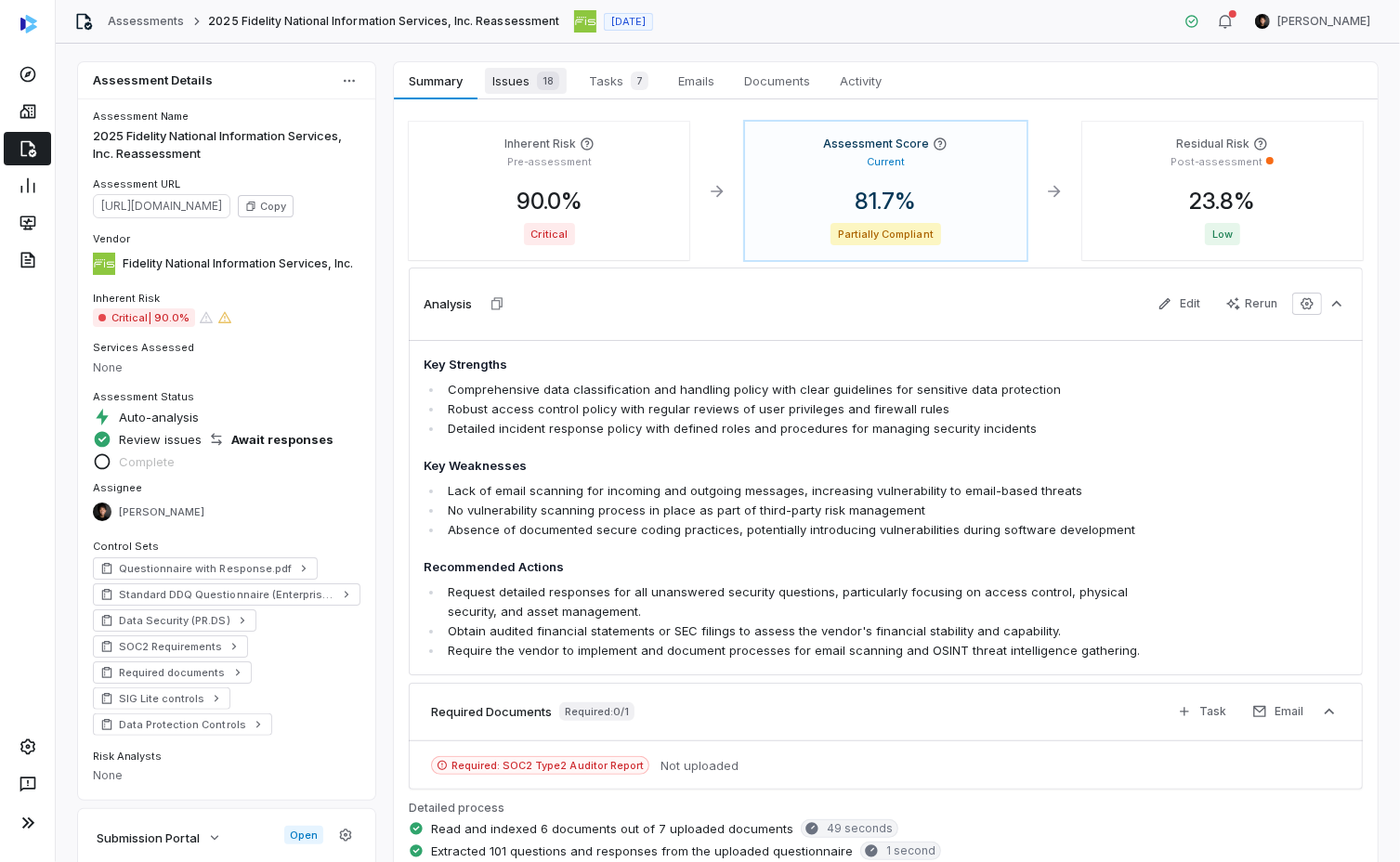
click at [525, 87] on span "Issues 18" at bounding box center [526, 80] width 82 height 26
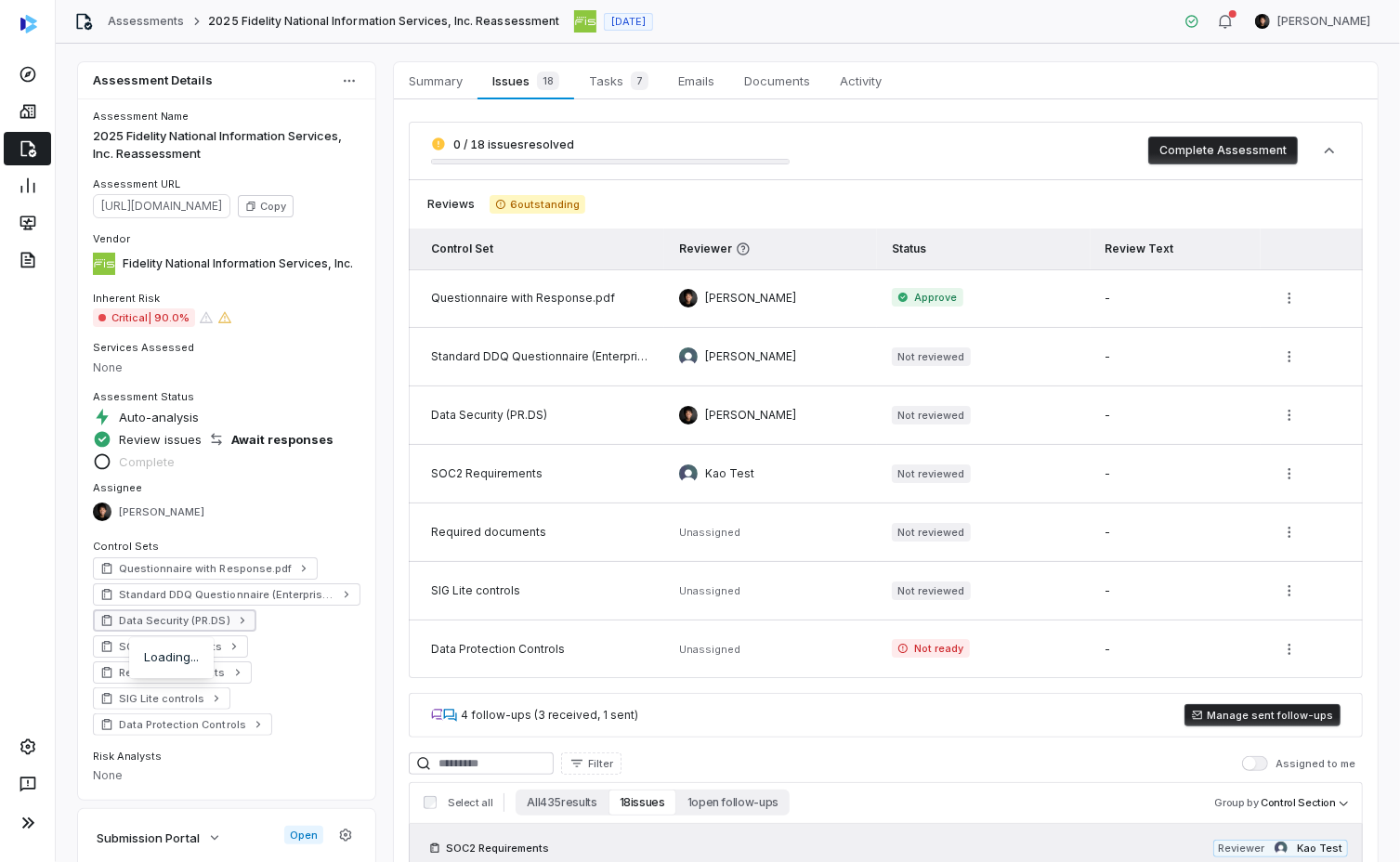
click at [221, 619] on span "Data Security (PR.DS)" at bounding box center [174, 620] width 111 height 14
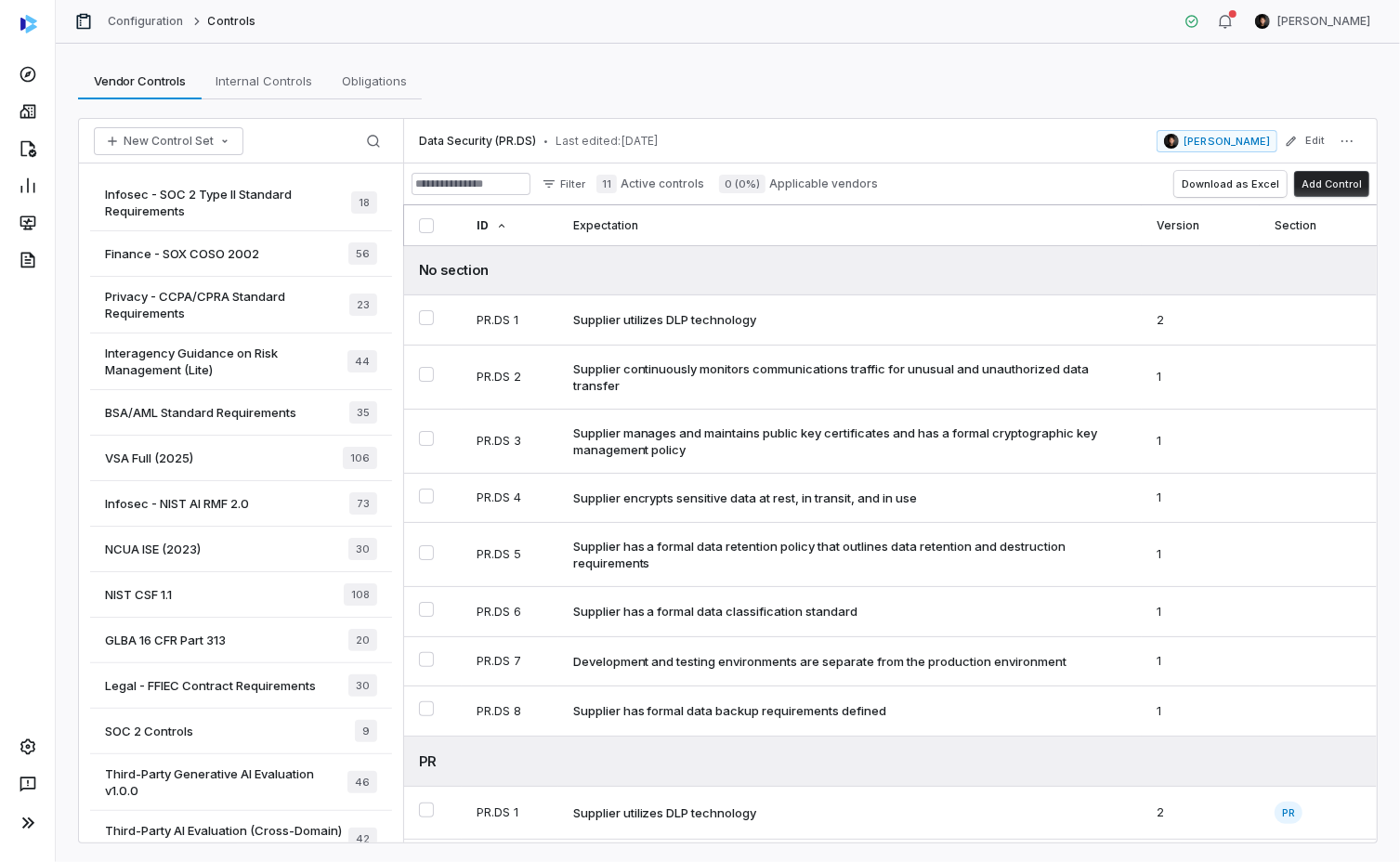
click at [221, 685] on span "Legal - FFIEC Contract Requirements" at bounding box center [211, 685] width 211 height 16
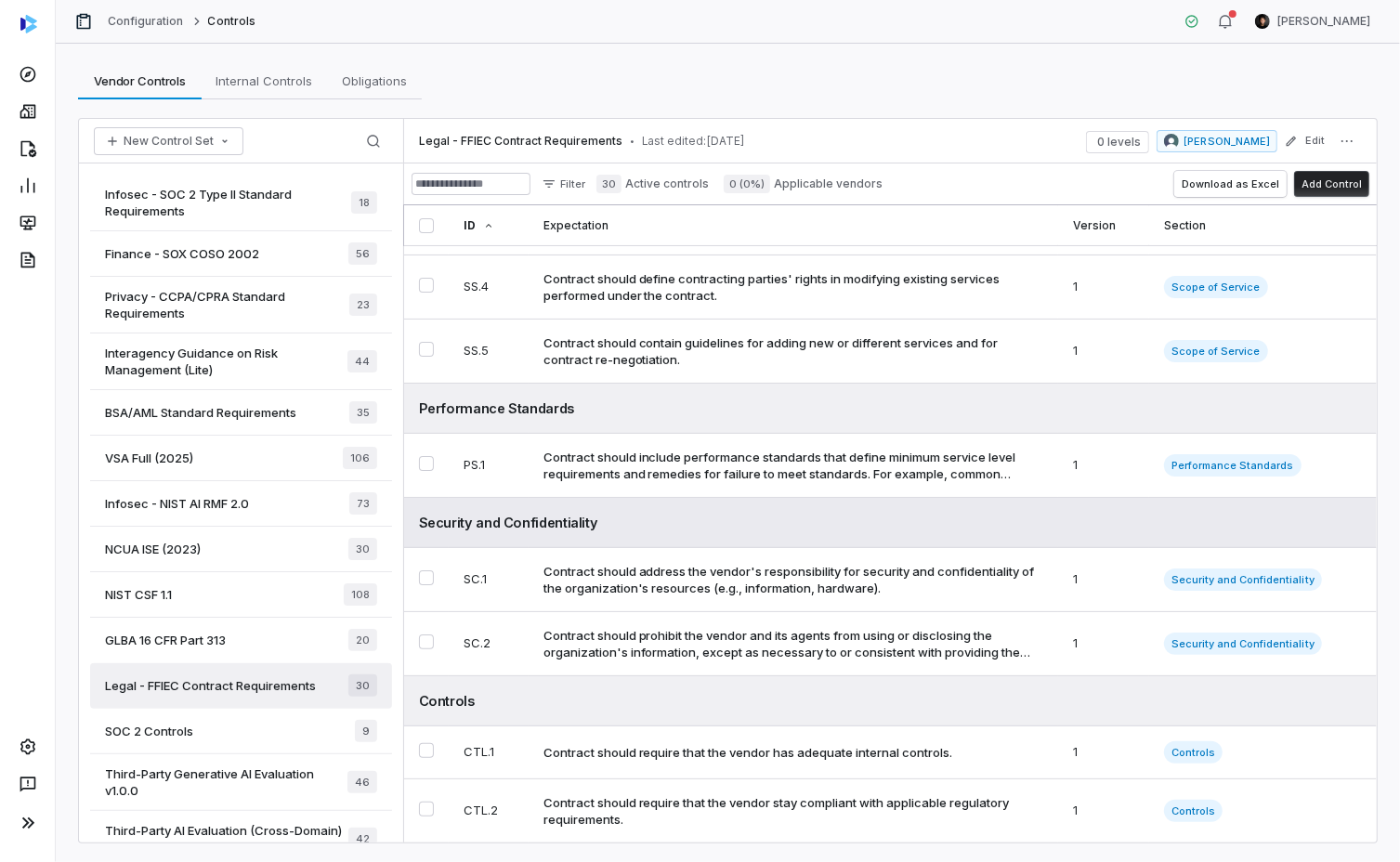
scroll to position [245, 0]
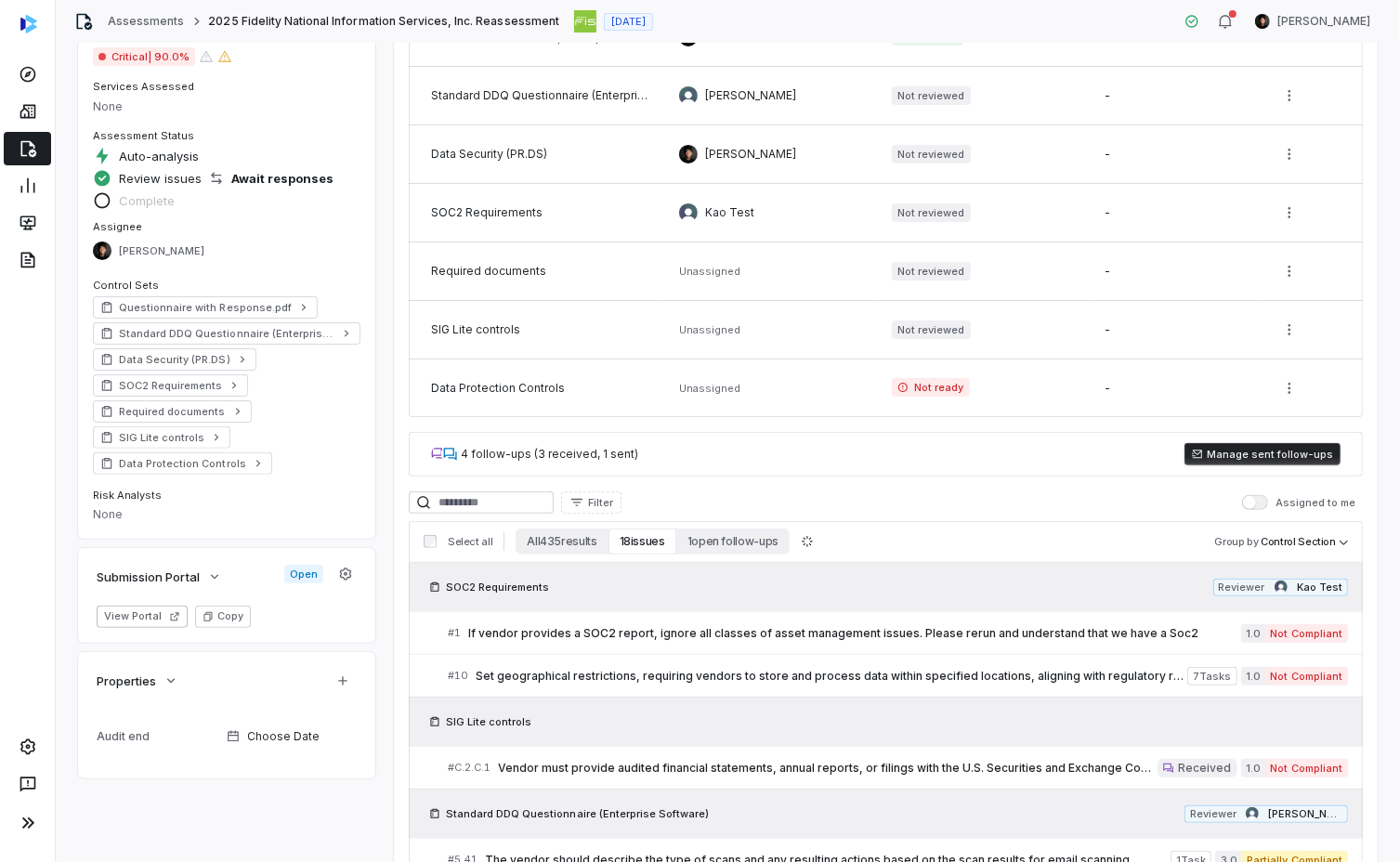
scroll to position [279, 0]
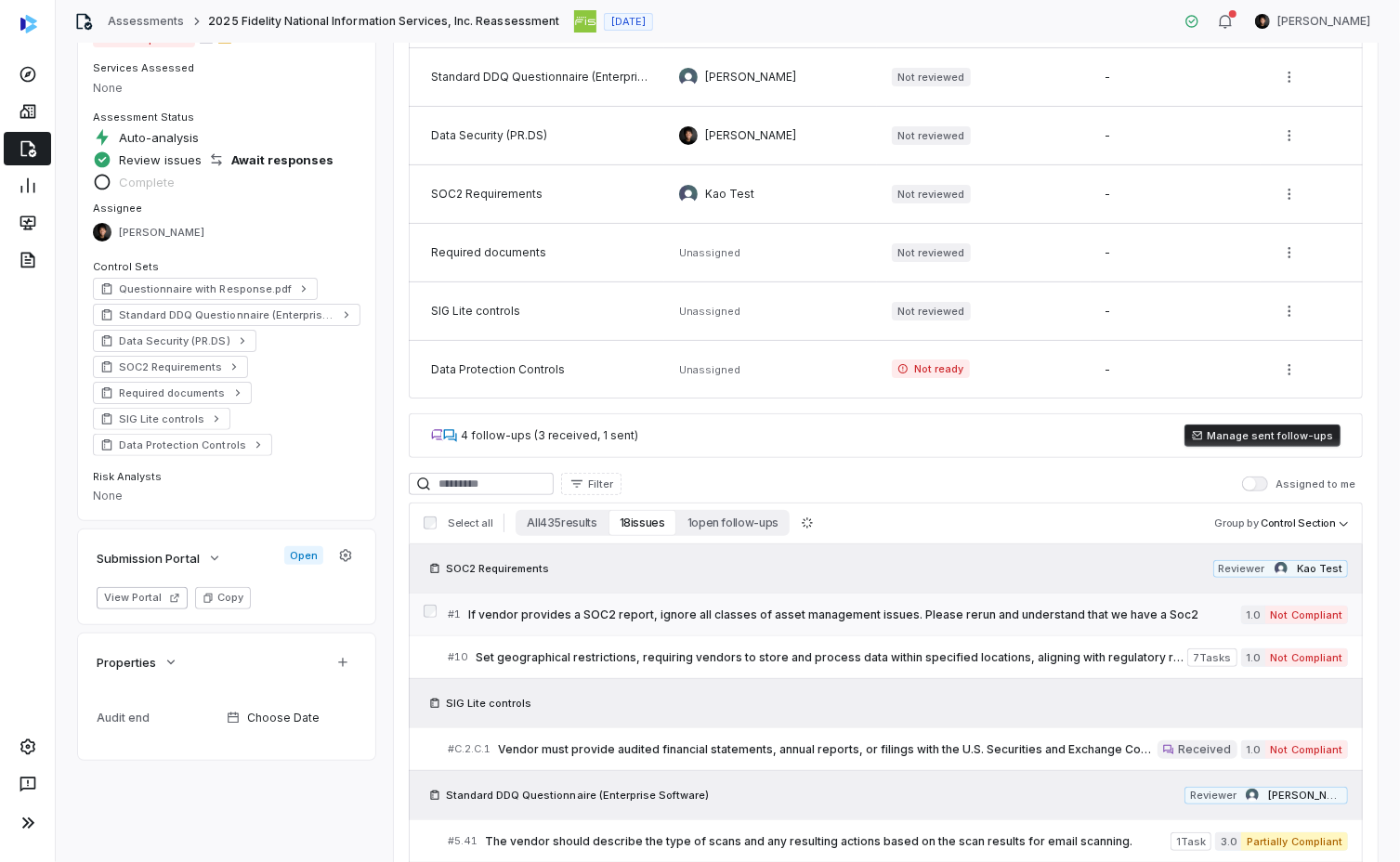
click at [828, 622] on link "# 1 If vendor provides a SOC2 report, ignore all classes of asset management is…" at bounding box center [898, 614] width 900 height 42
click at [897, 650] on span "Set geographical restrictions, requiring vendors to store and process data with…" at bounding box center [831, 657] width 711 height 14
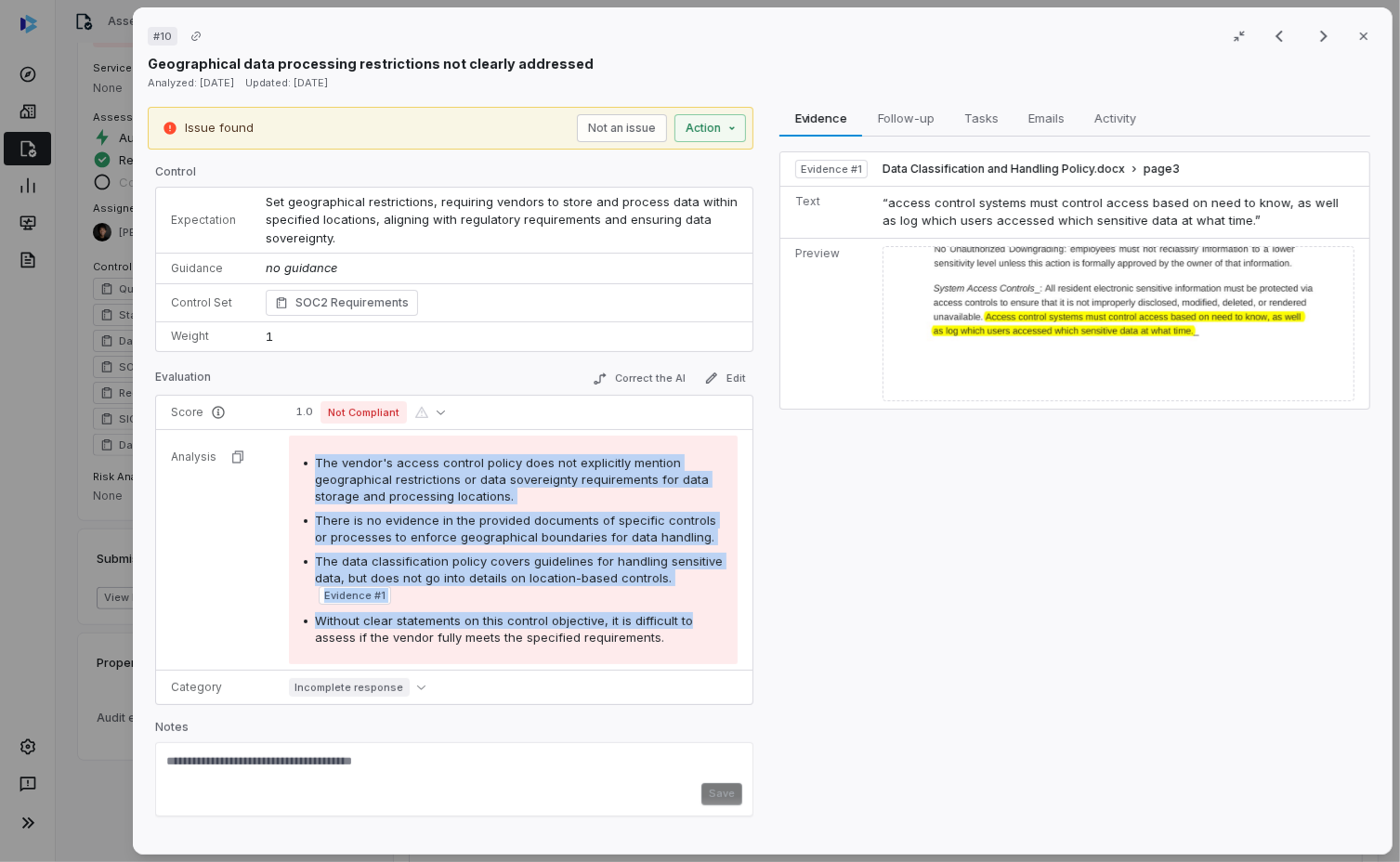
drag, startPoint x: 300, startPoint y: 452, endPoint x: 696, endPoint y: 629, distance: 433.8
click at [696, 629] on div "The vendor's access control policy does not explicitly mention geographical res…" at bounding box center [513, 550] width 448 height 229
click at [692, 635] on div "Without clear statements on this control objective, it is difficult to assess i…" at bounding box center [519, 629] width 408 height 34
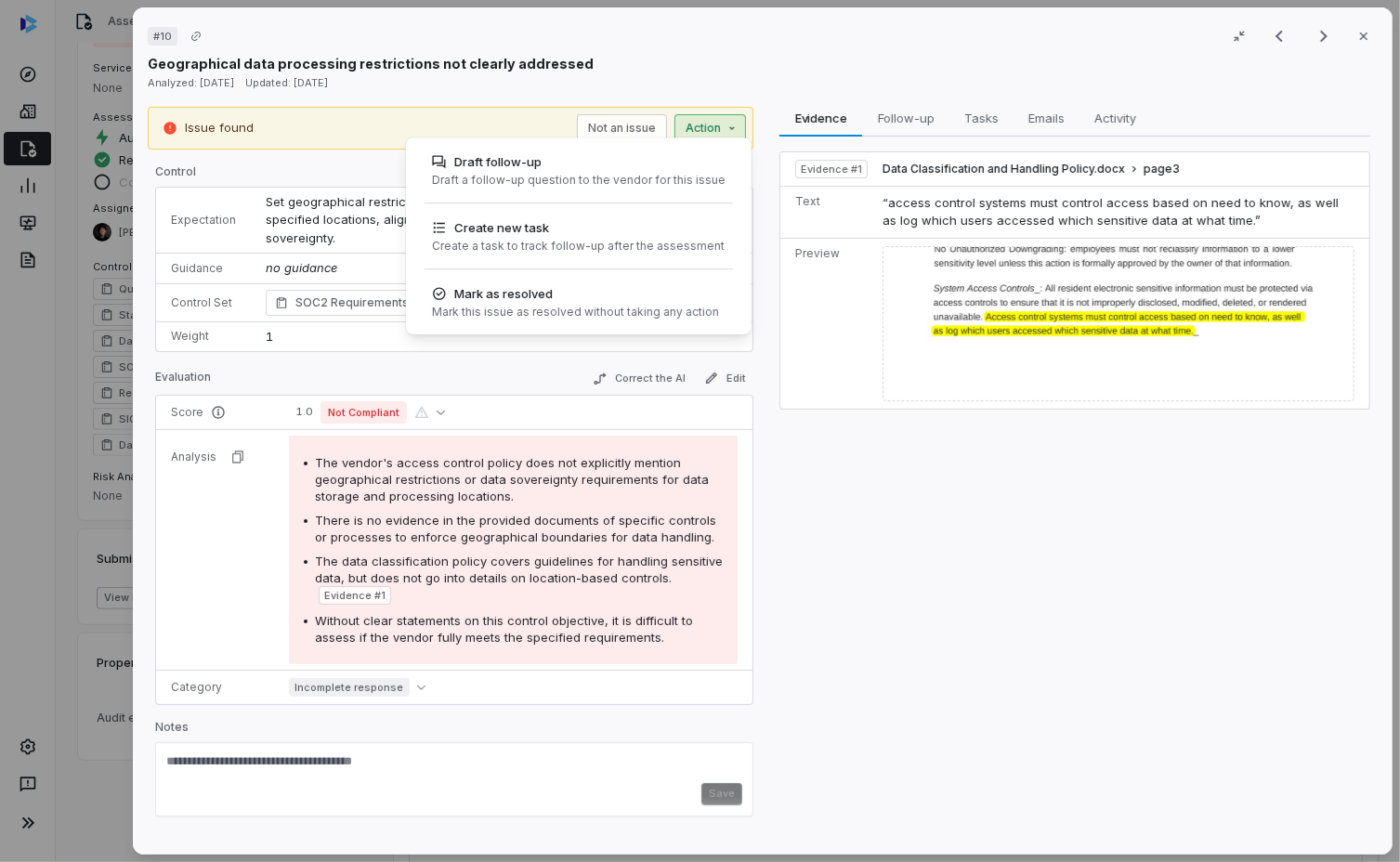
click at [692, 138] on div "Issue found Not an issue Action Draft follow-up Draft a follow-up question to t…" at bounding box center [450, 129] width 606 height 43
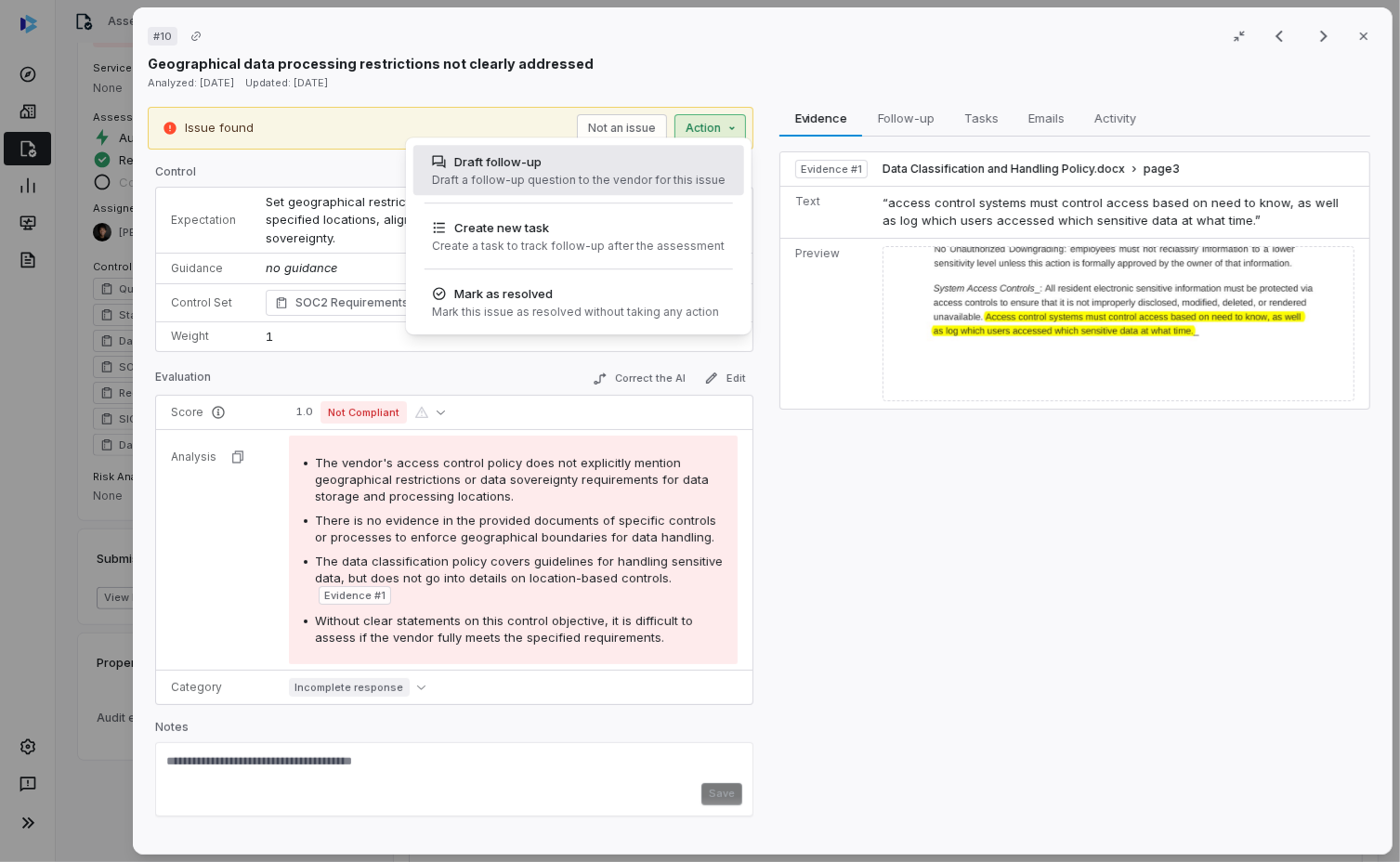
click at [650, 174] on div "Draft a follow-up question to the vendor for this issue" at bounding box center [579, 180] width 294 height 14
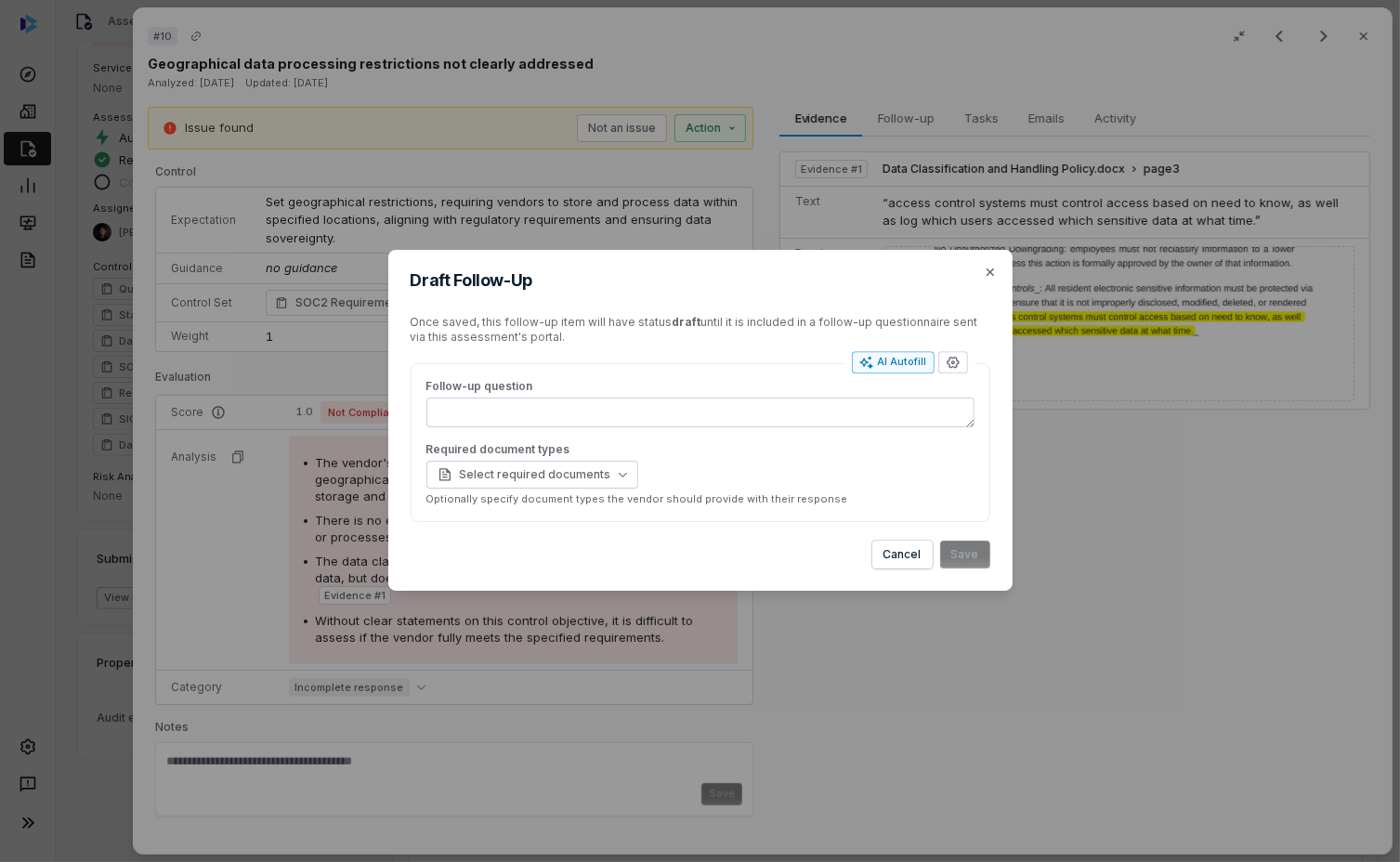
click at [914, 364] on div "AI Autofill" at bounding box center [893, 361] width 68 height 14
type textarea "*"
type textarea "****"
type textarea "*"
type textarea "**********"
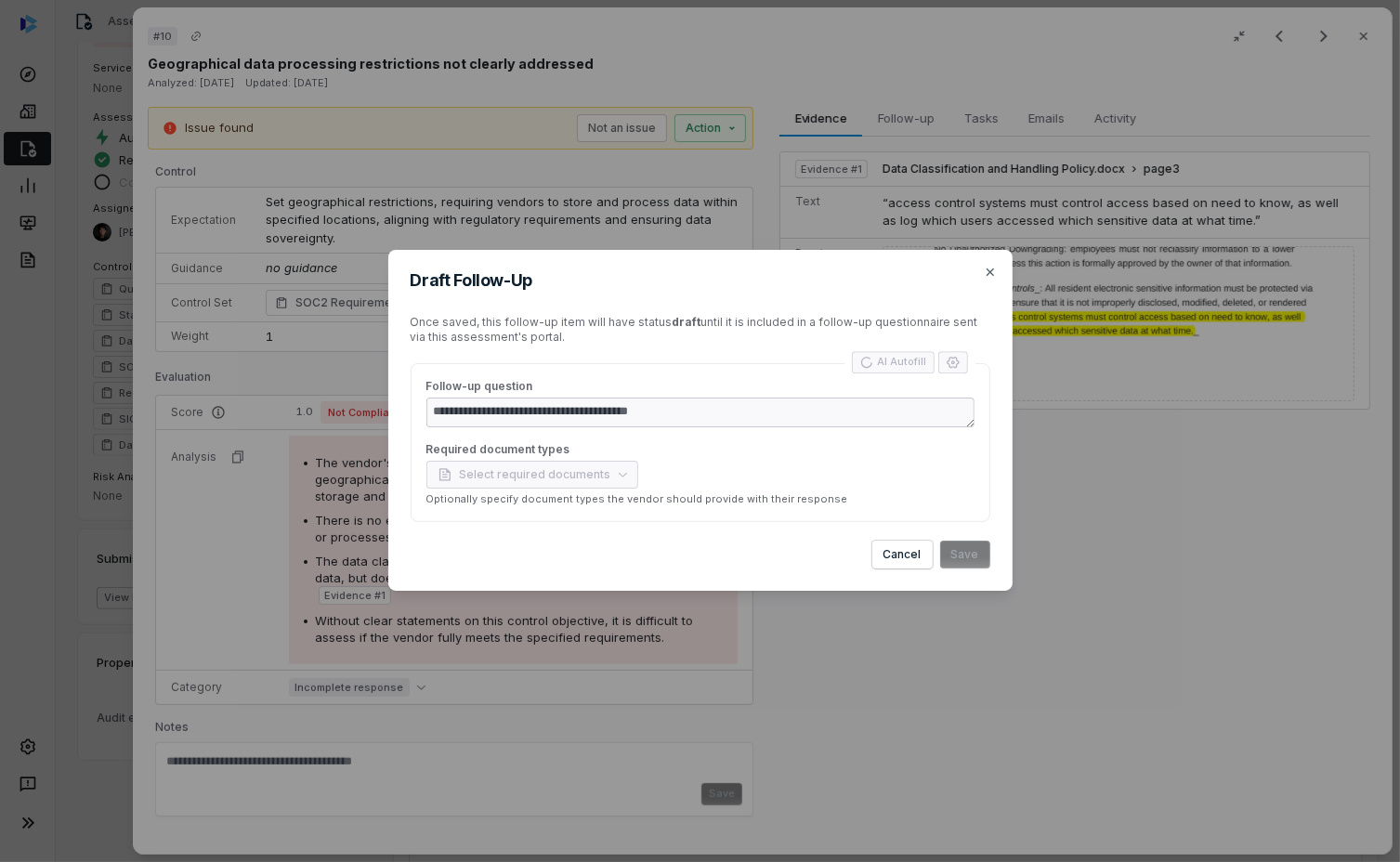
type textarea "*"
type textarea "**********"
type textarea "*"
type textarea "**********"
type textarea "*"
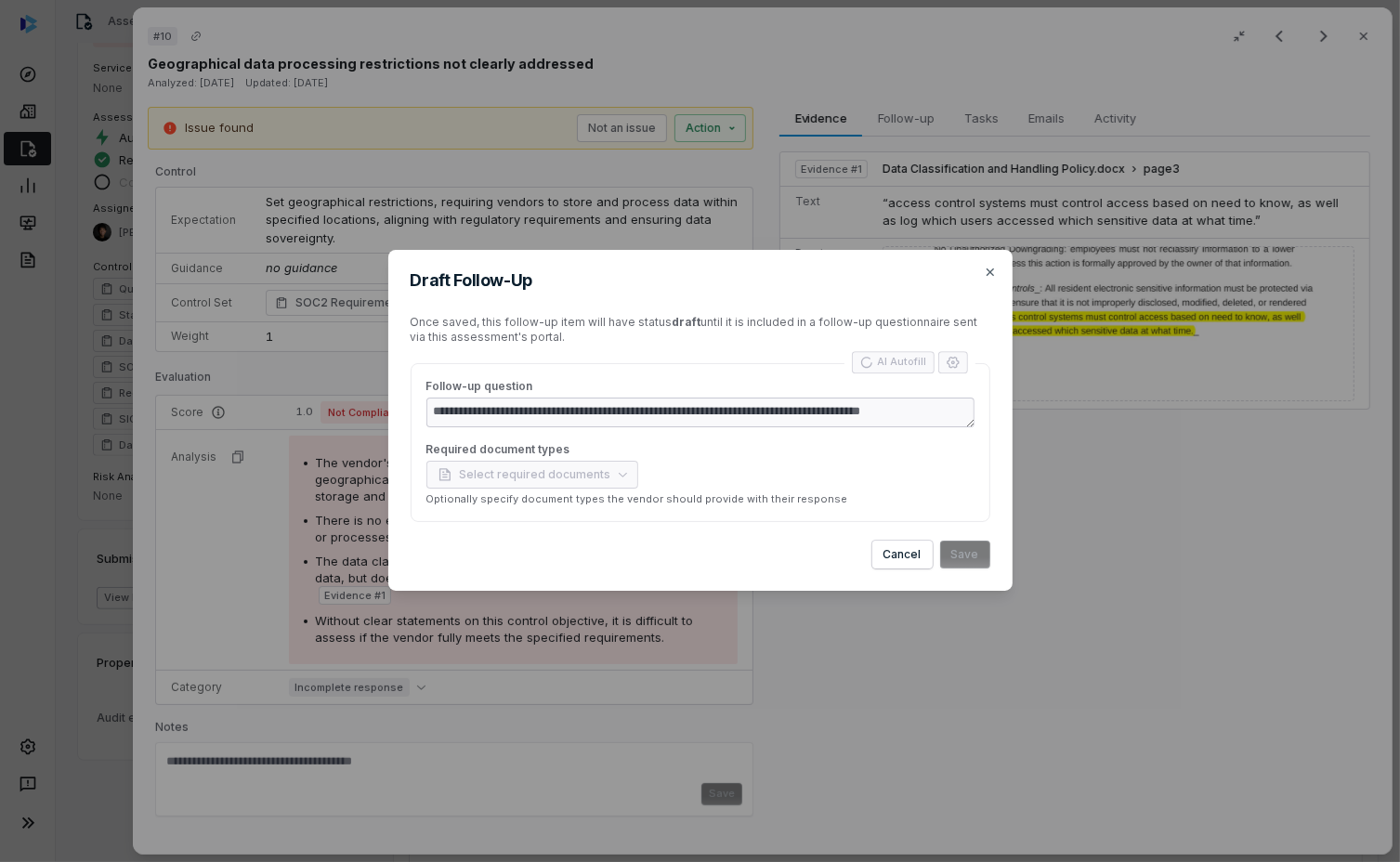
type textarea "**********"
type textarea "*"
type textarea "**********"
type textarea "*"
type textarea "**********"
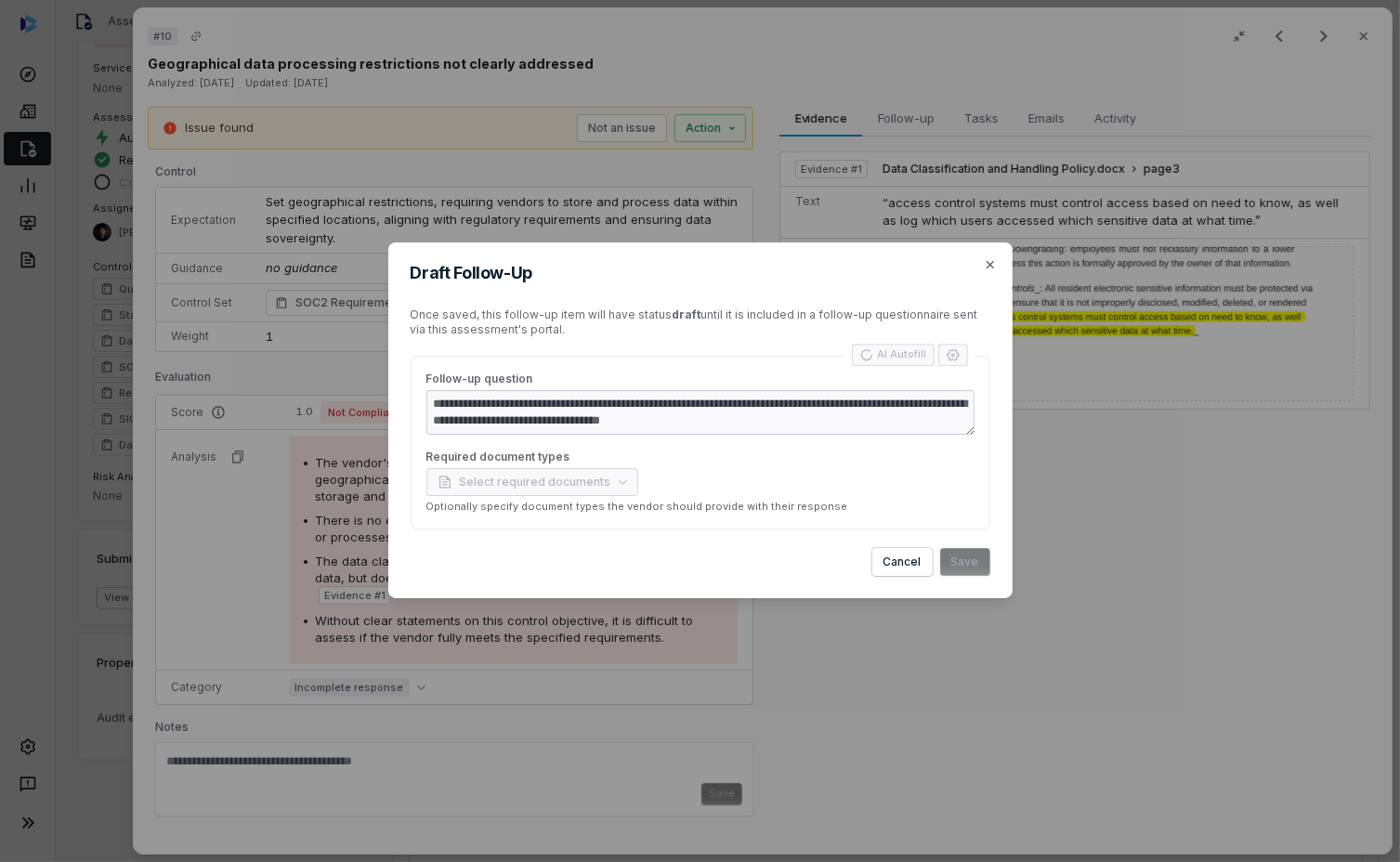
type textarea "*"
type textarea "**********"
type textarea "*"
type textarea "**********"
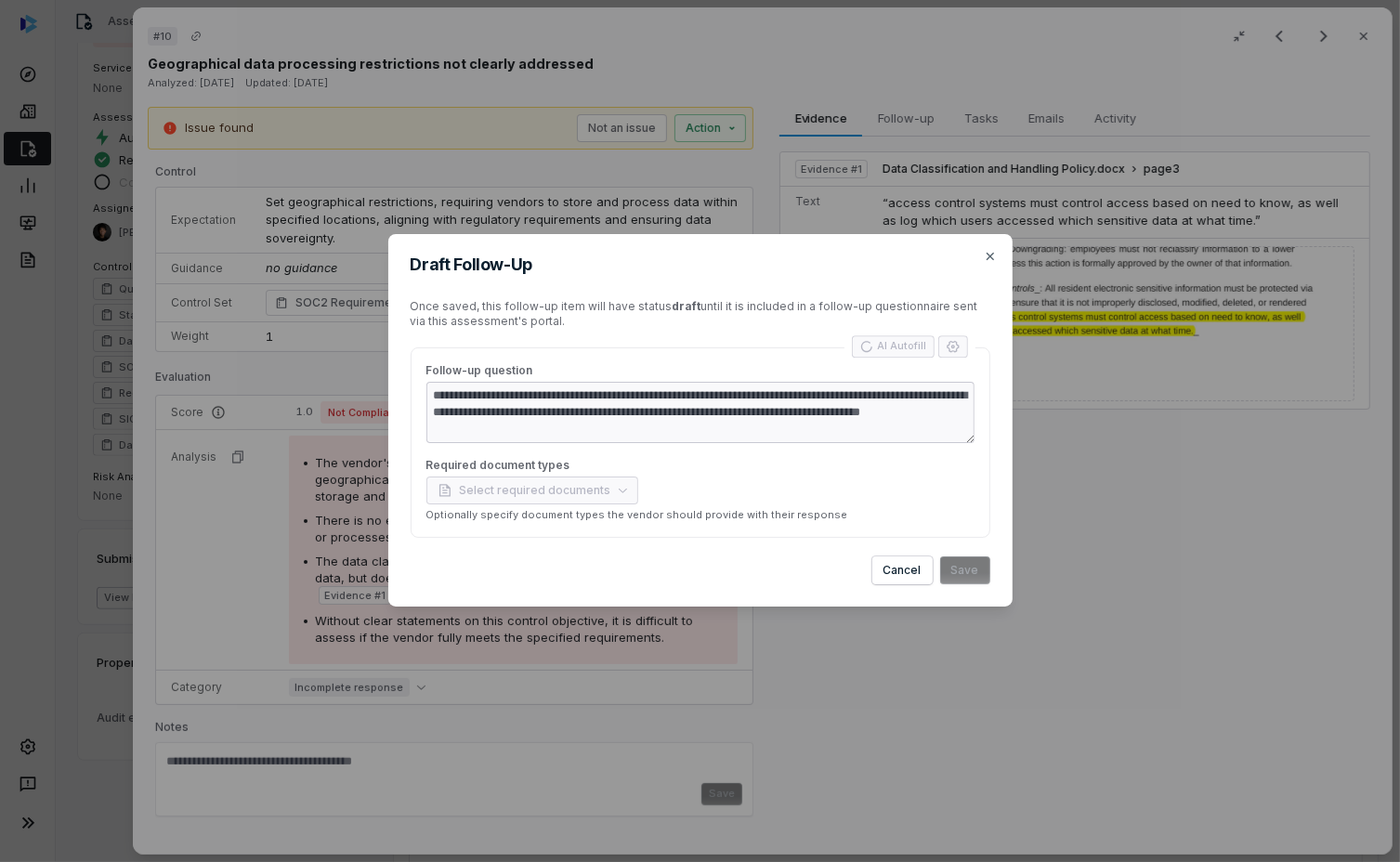
type textarea "*"
type textarea "**********"
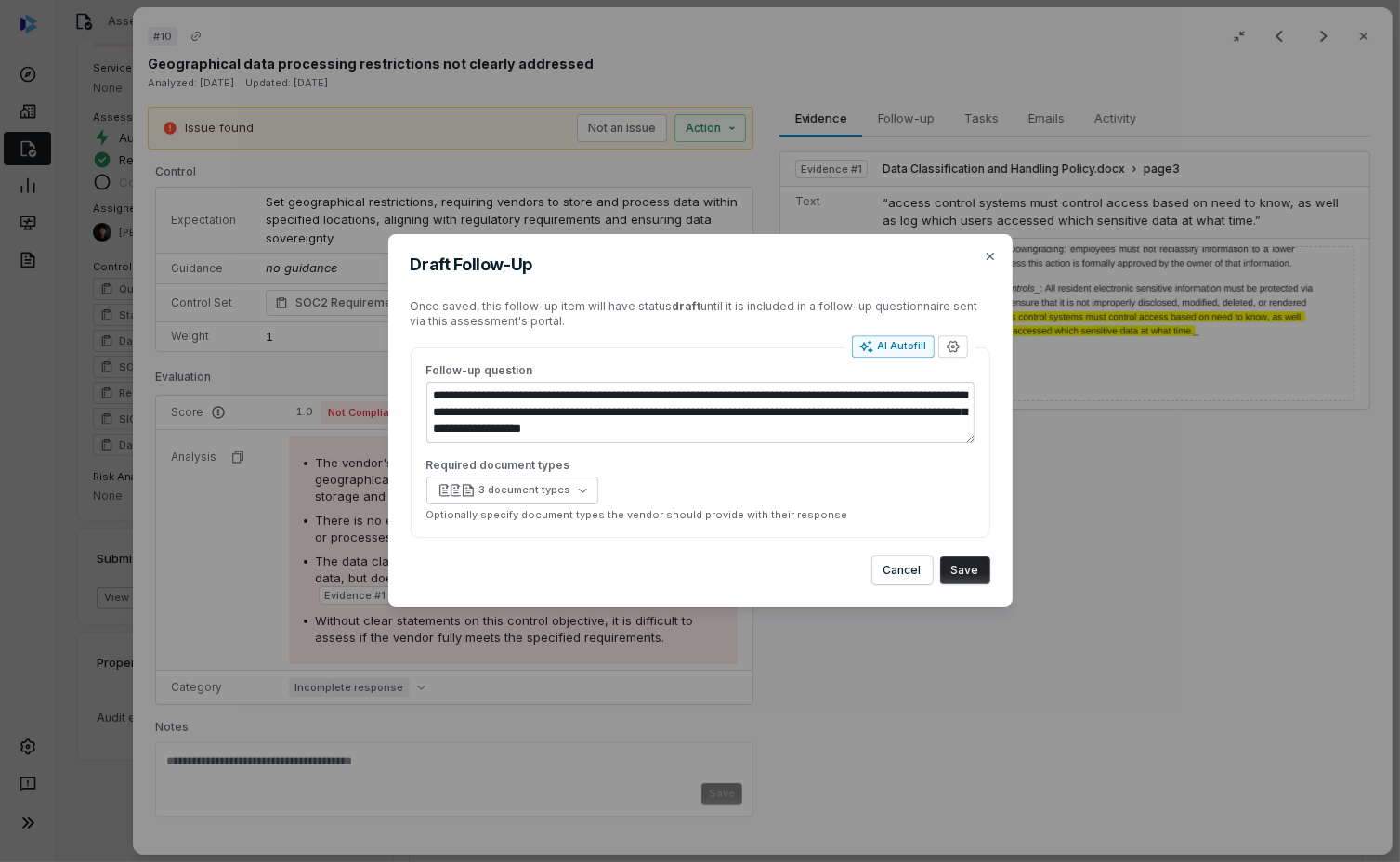
type textarea "*"
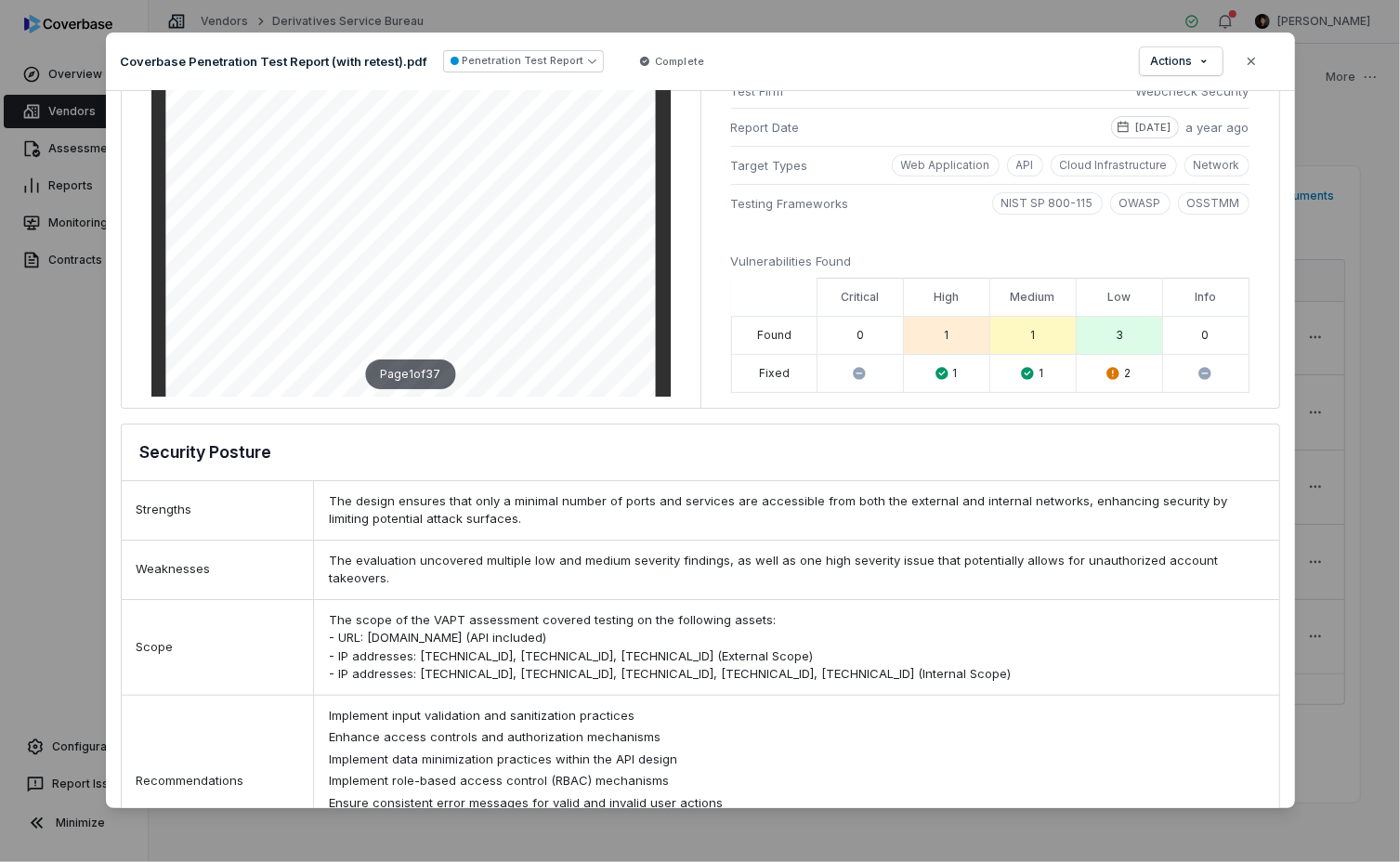
scroll to position [135, 0]
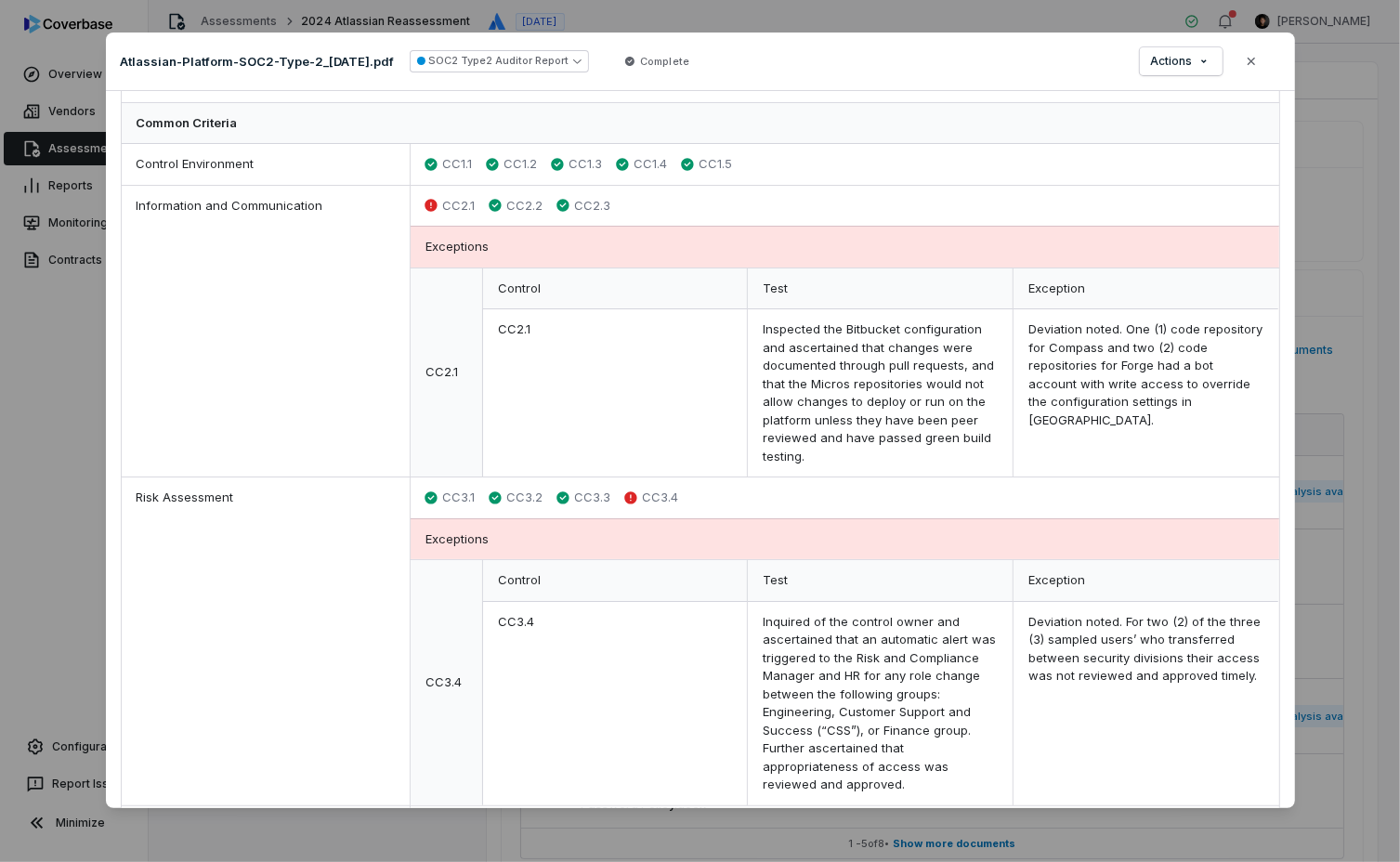
scroll to position [655, 0]
